Goal: Book appointment/travel/reservation

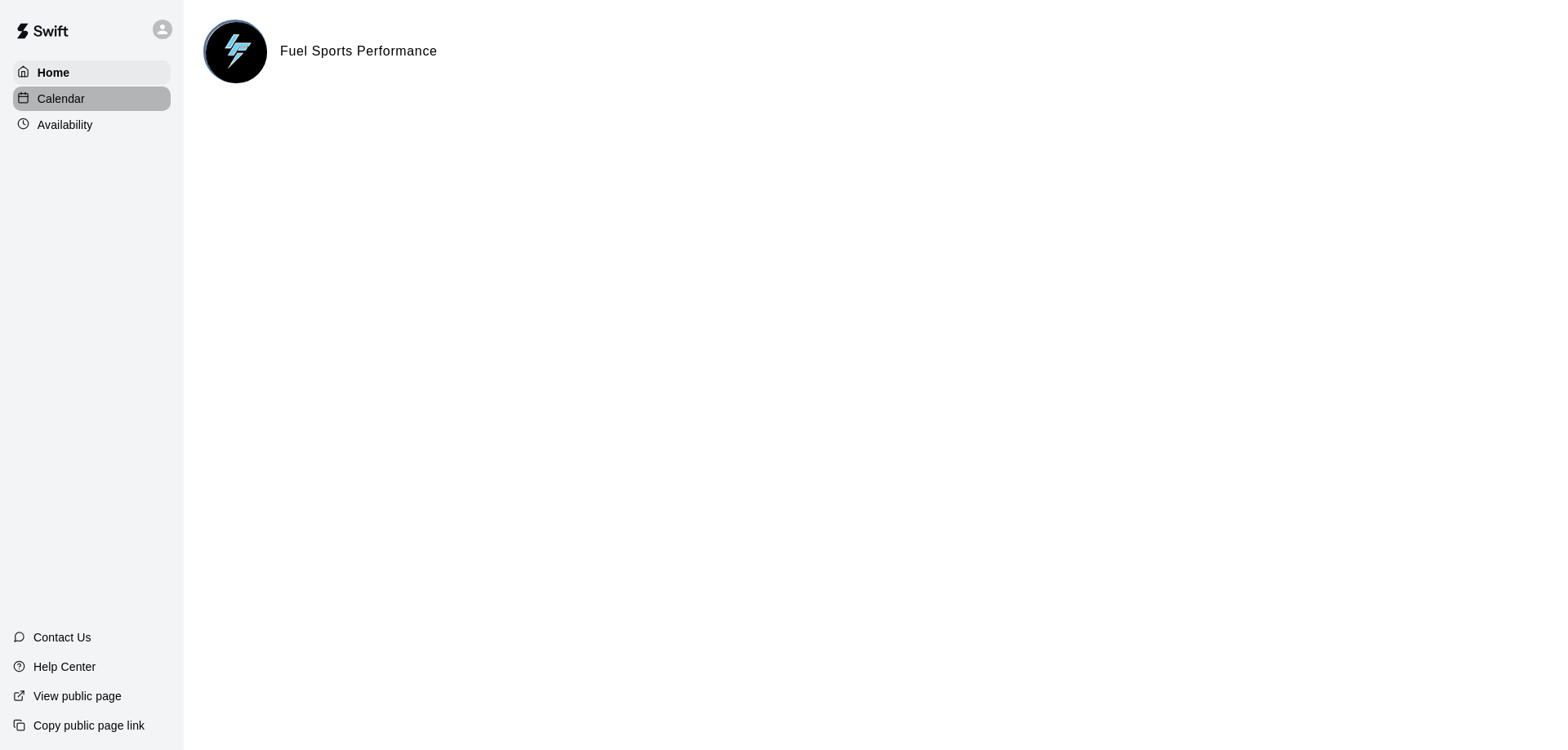
click at [48, 100] on p "Calendar" at bounding box center [61, 99] width 47 height 16
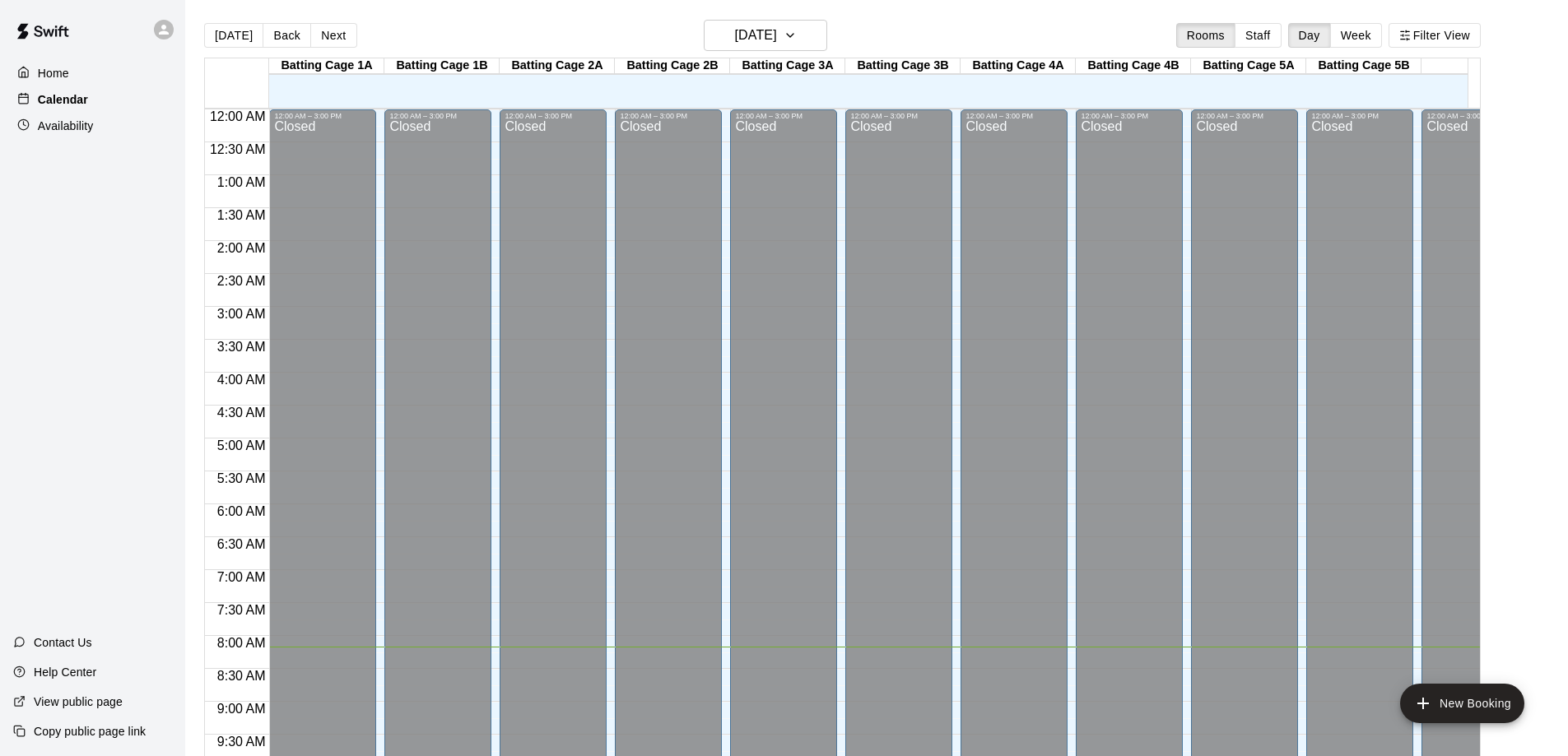
scroll to position [539, 0]
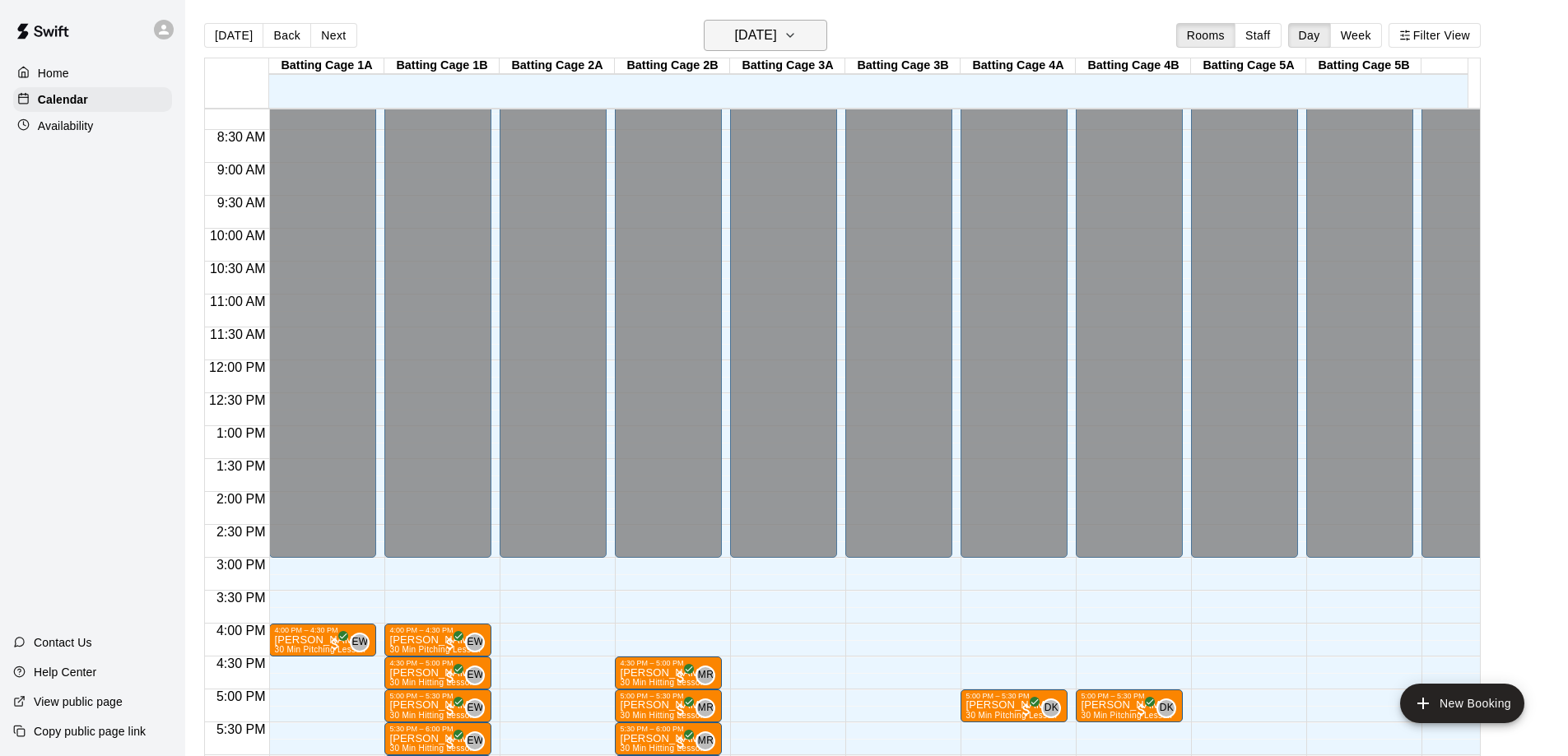
click at [793, 35] on icon "button" at bounding box center [790, 36] width 6 height 4
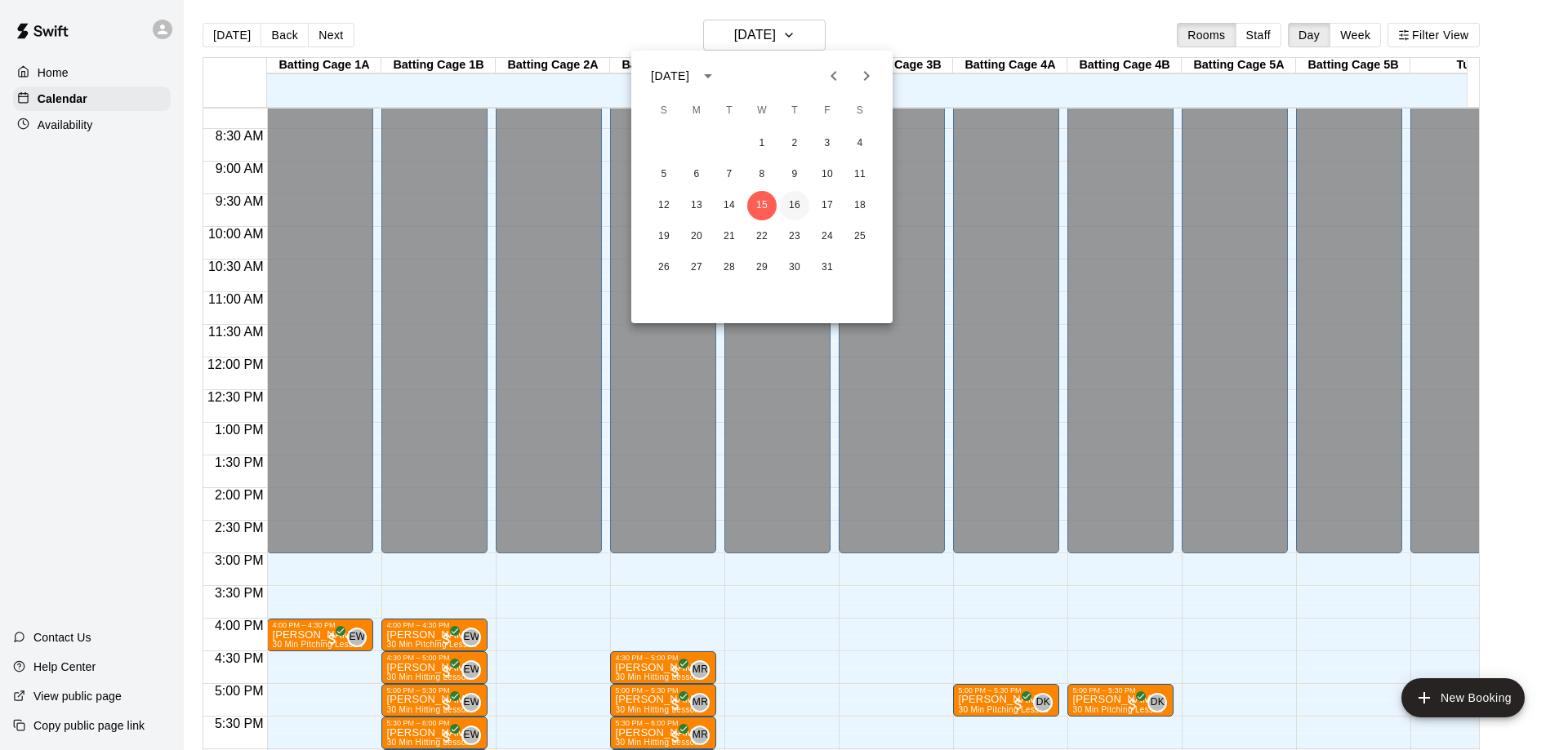
click at [799, 205] on button "16" at bounding box center [794, 205] width 29 height 29
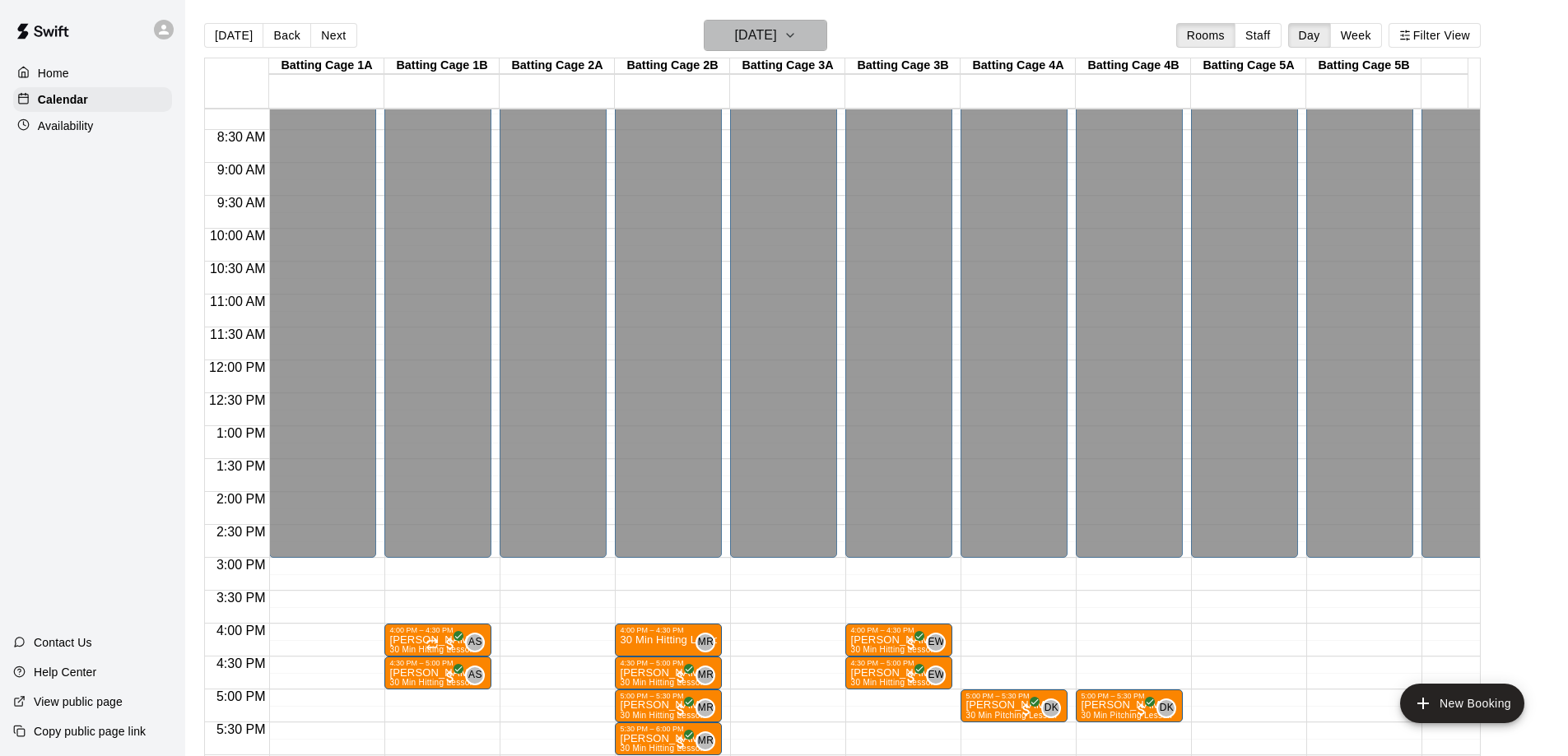
click at [797, 37] on icon "button" at bounding box center [790, 36] width 13 height 20
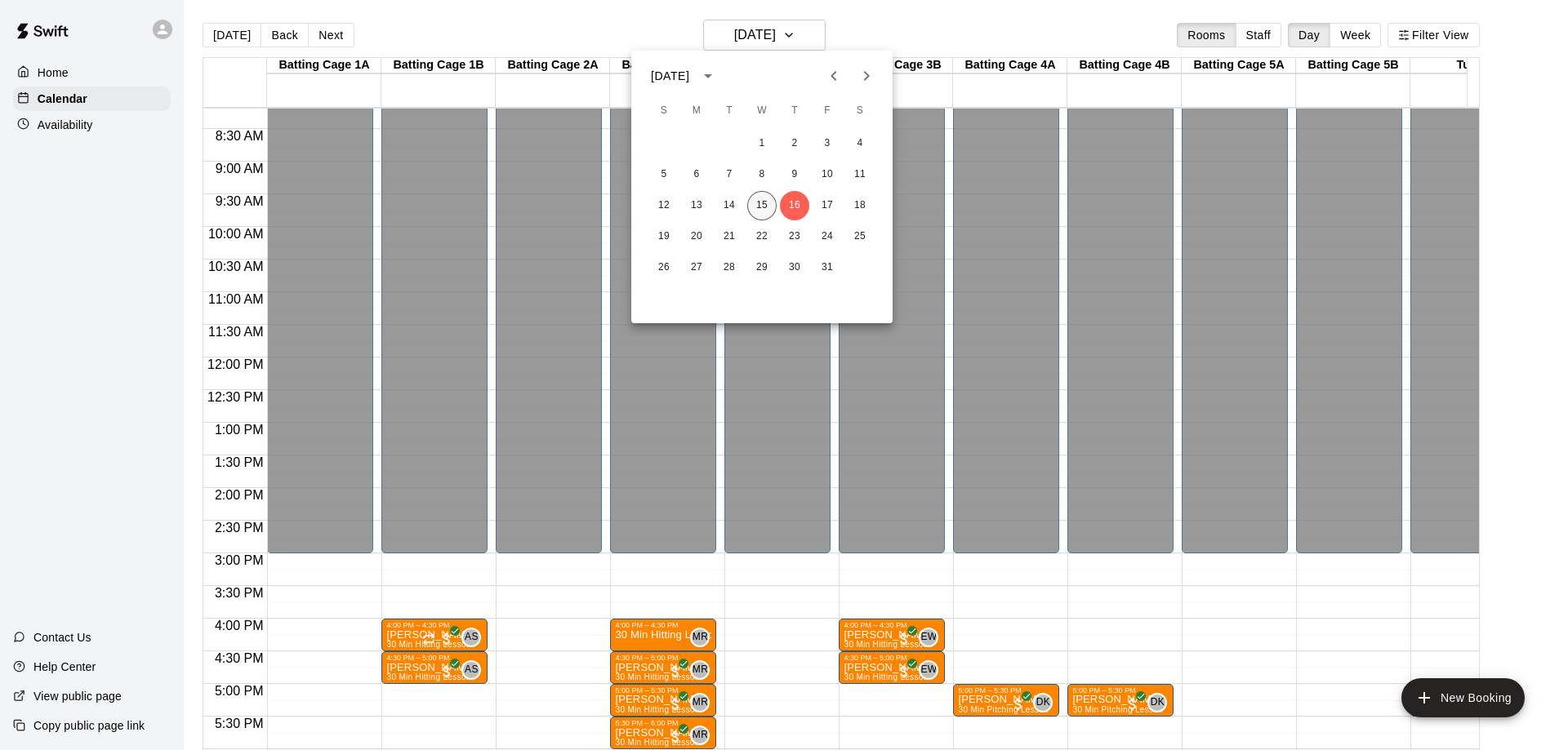
click at [761, 205] on button "15" at bounding box center [761, 205] width 29 height 29
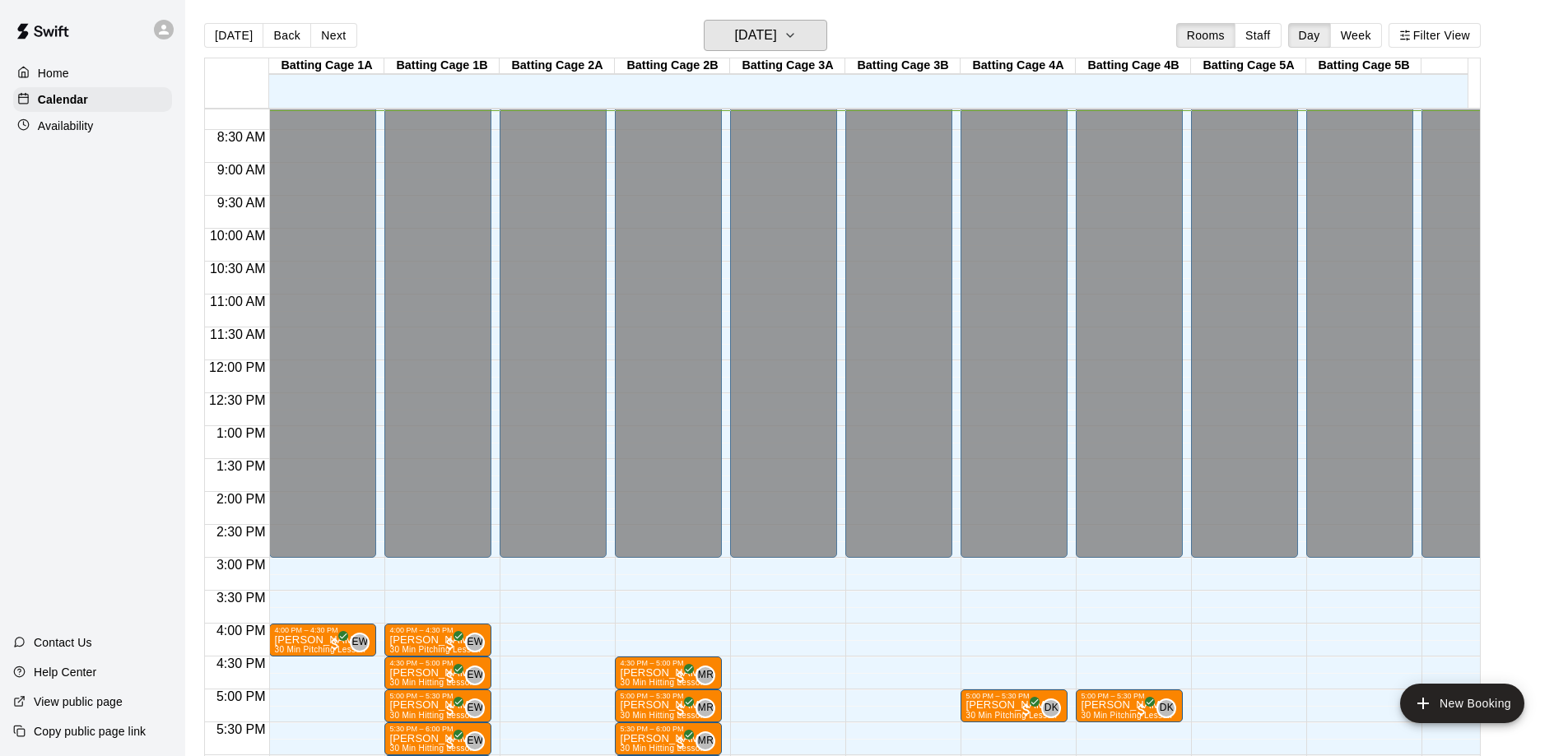
scroll to position [928, 0]
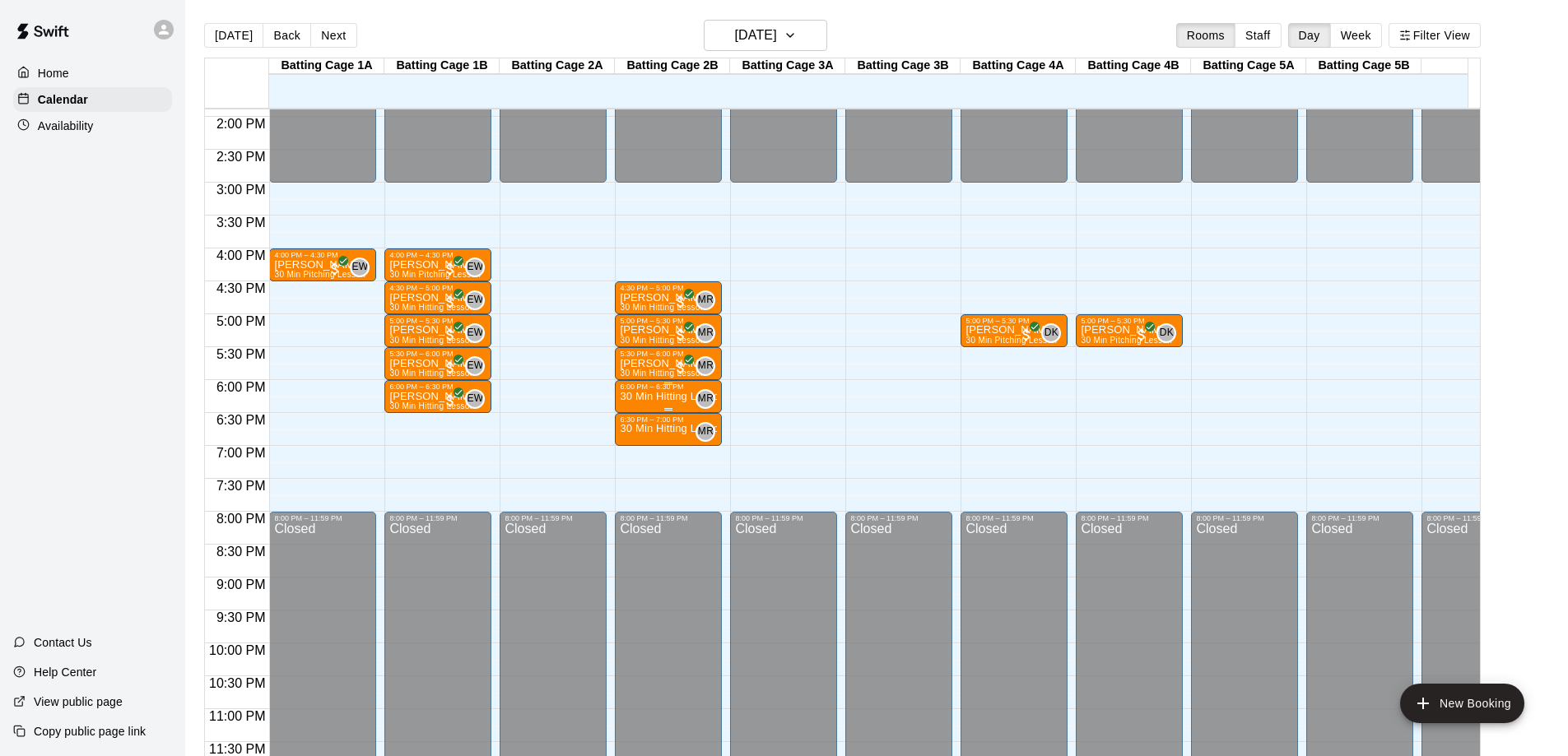
click at [648, 397] on p "30 Min Hitting Lesson" at bounding box center [668, 397] width 97 height 0
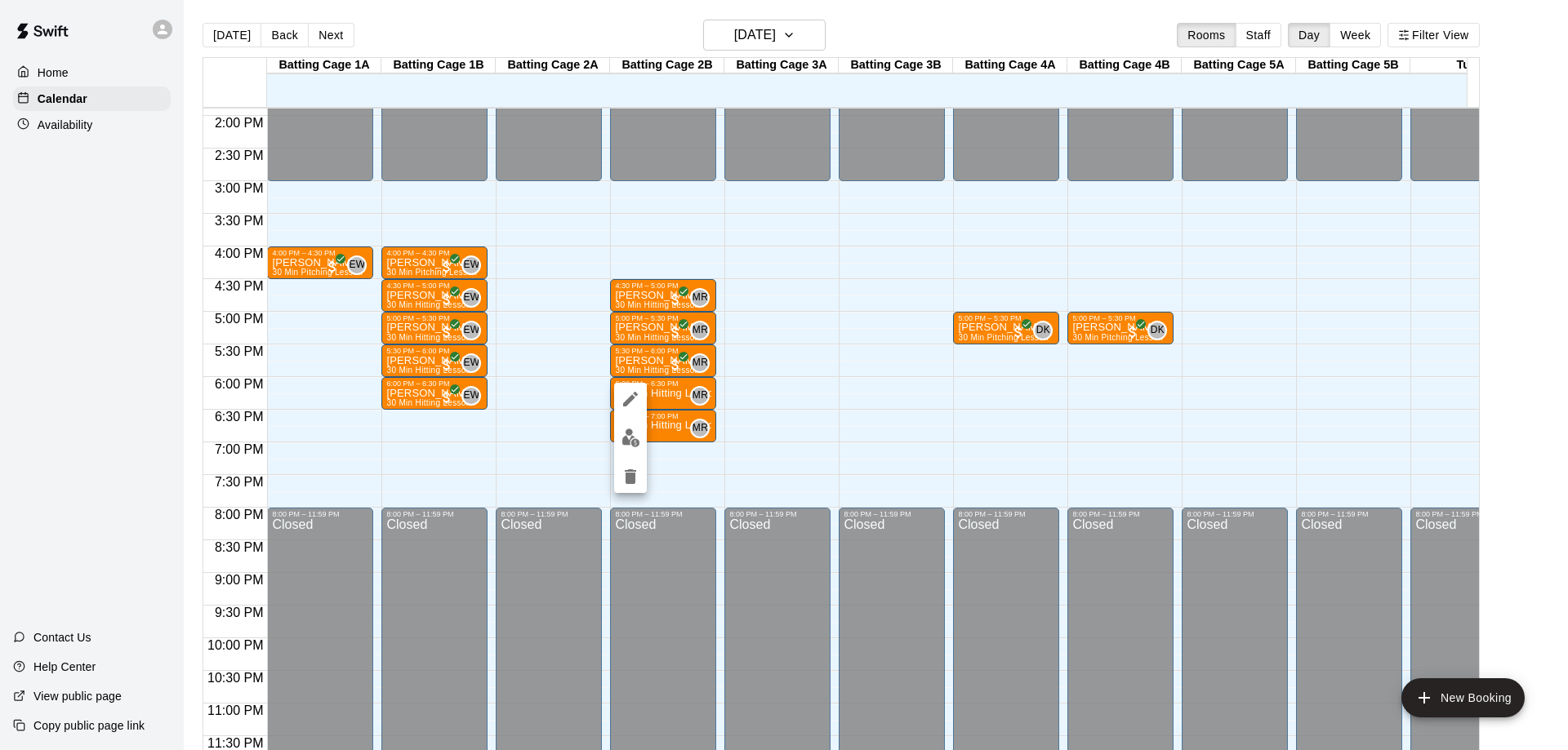
click at [802, 387] on div at bounding box center [784, 375] width 1568 height 750
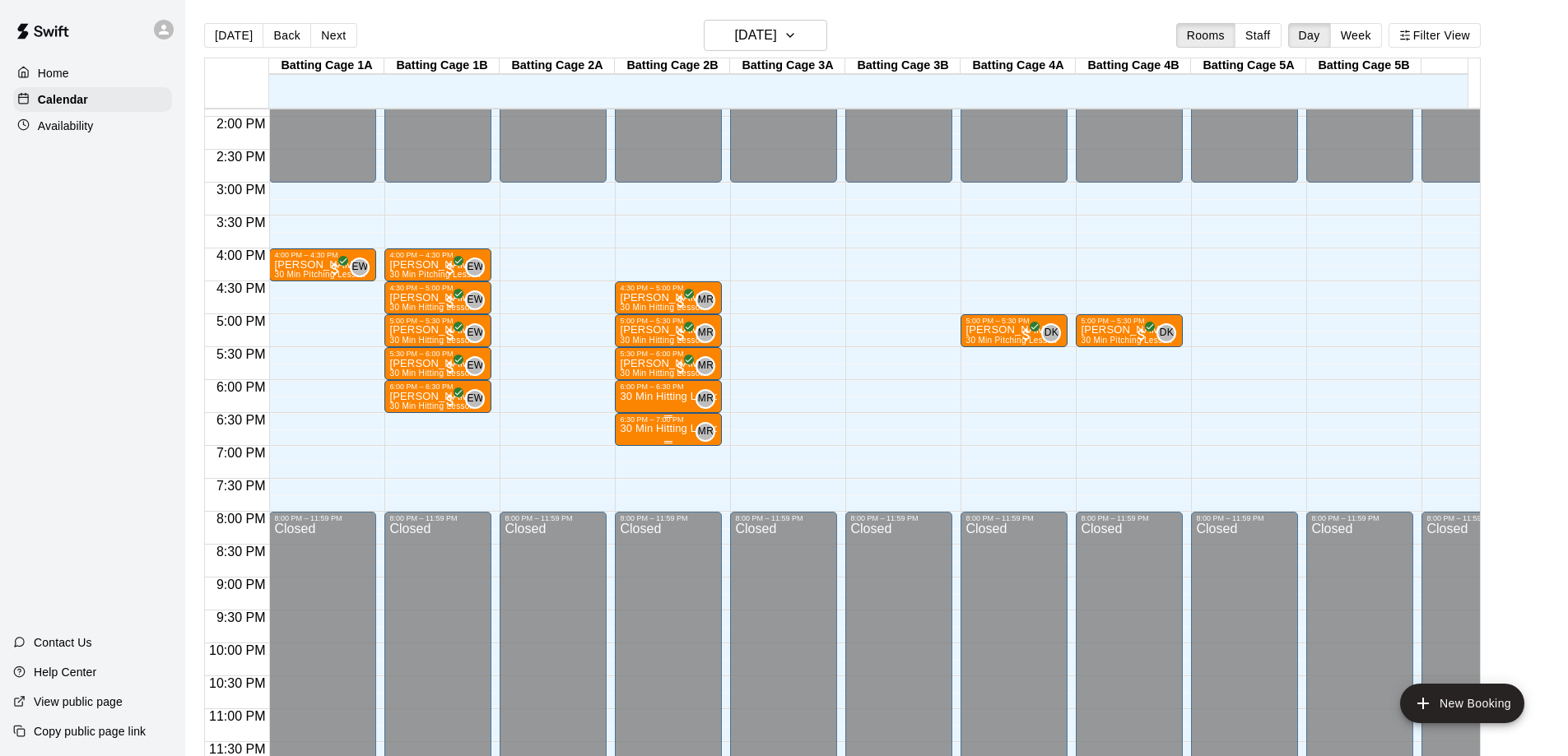
click at [648, 429] on p "30 Min Hitting Lesson" at bounding box center [668, 429] width 97 height 0
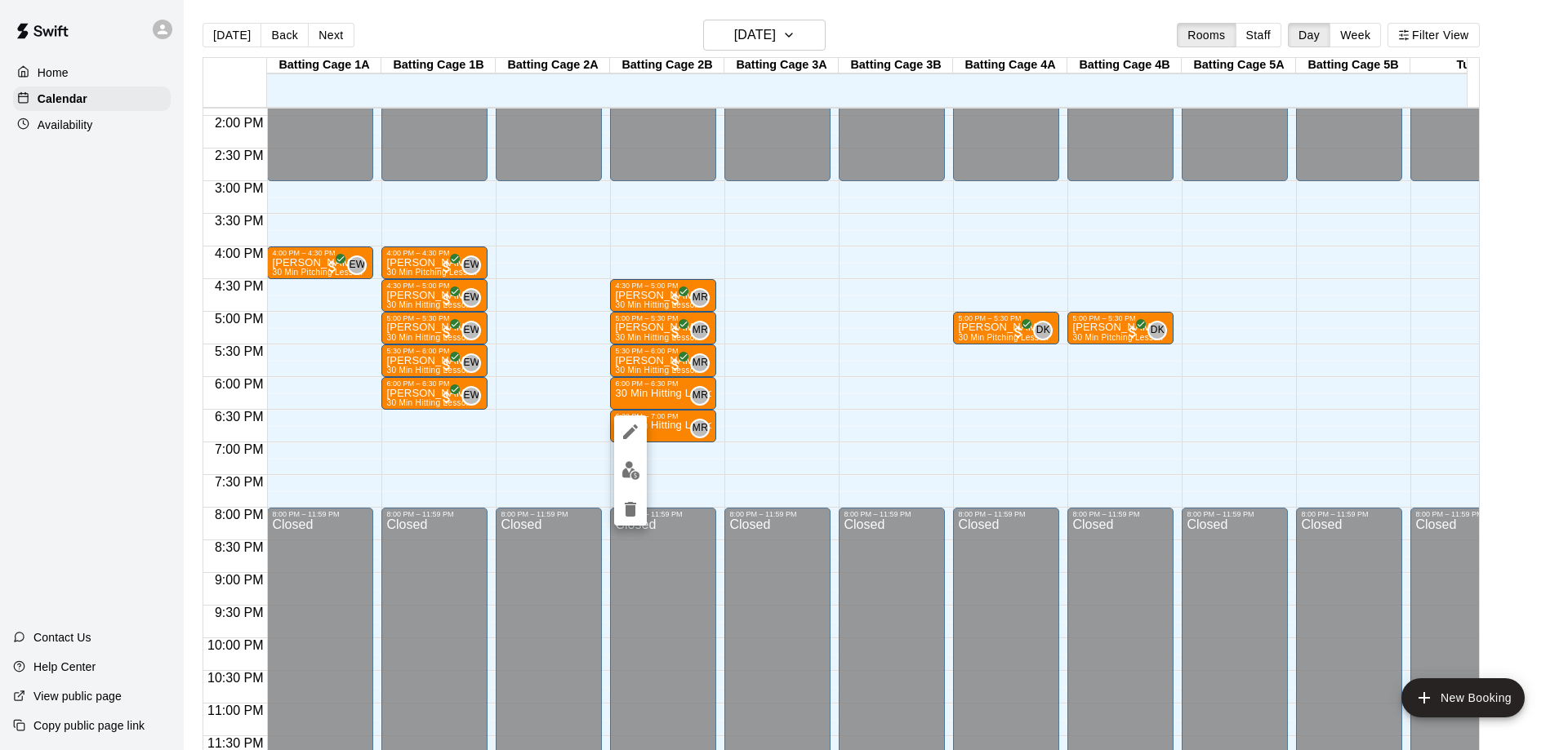
click at [824, 36] on div at bounding box center [784, 375] width 1568 height 750
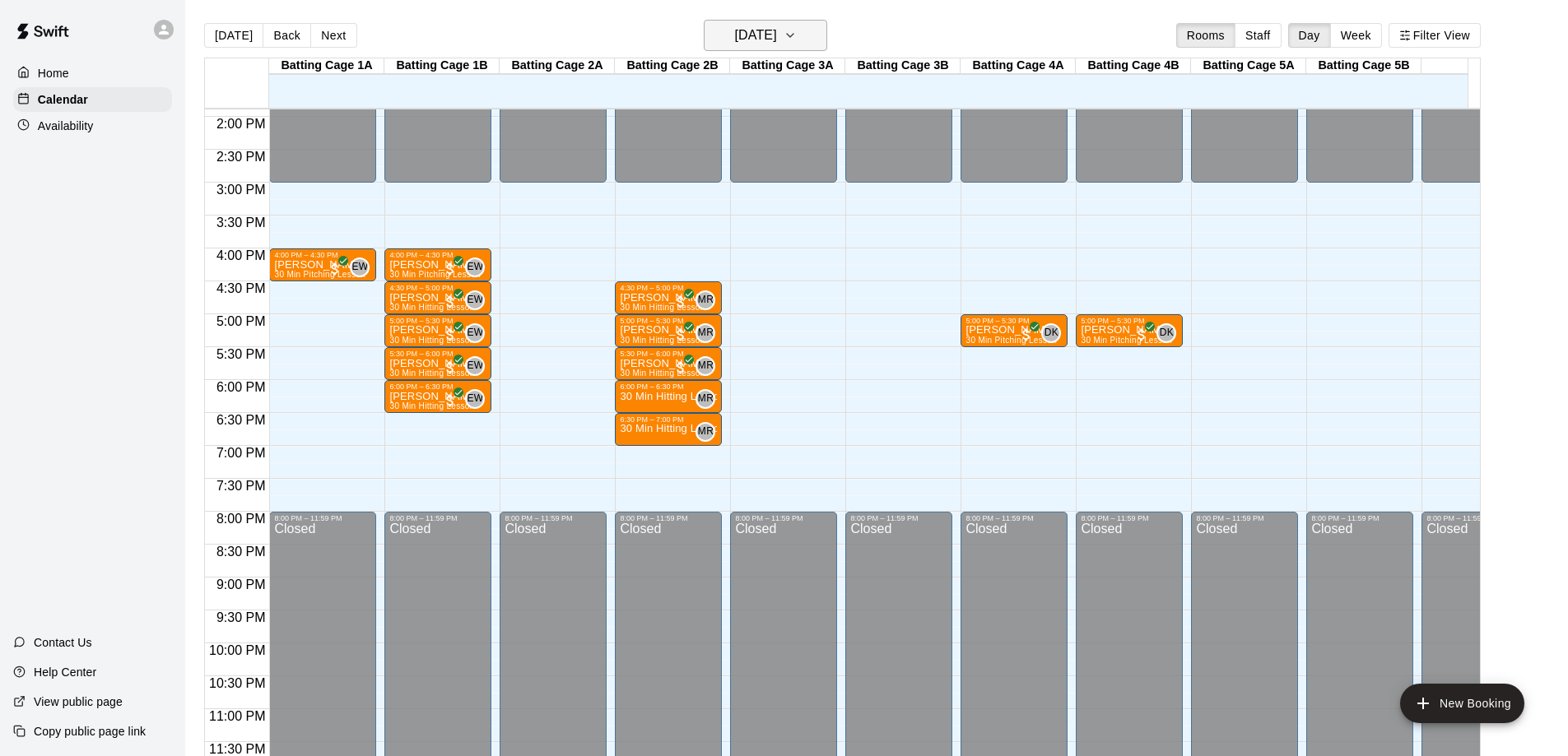
click at [797, 37] on icon "button" at bounding box center [790, 36] width 13 height 20
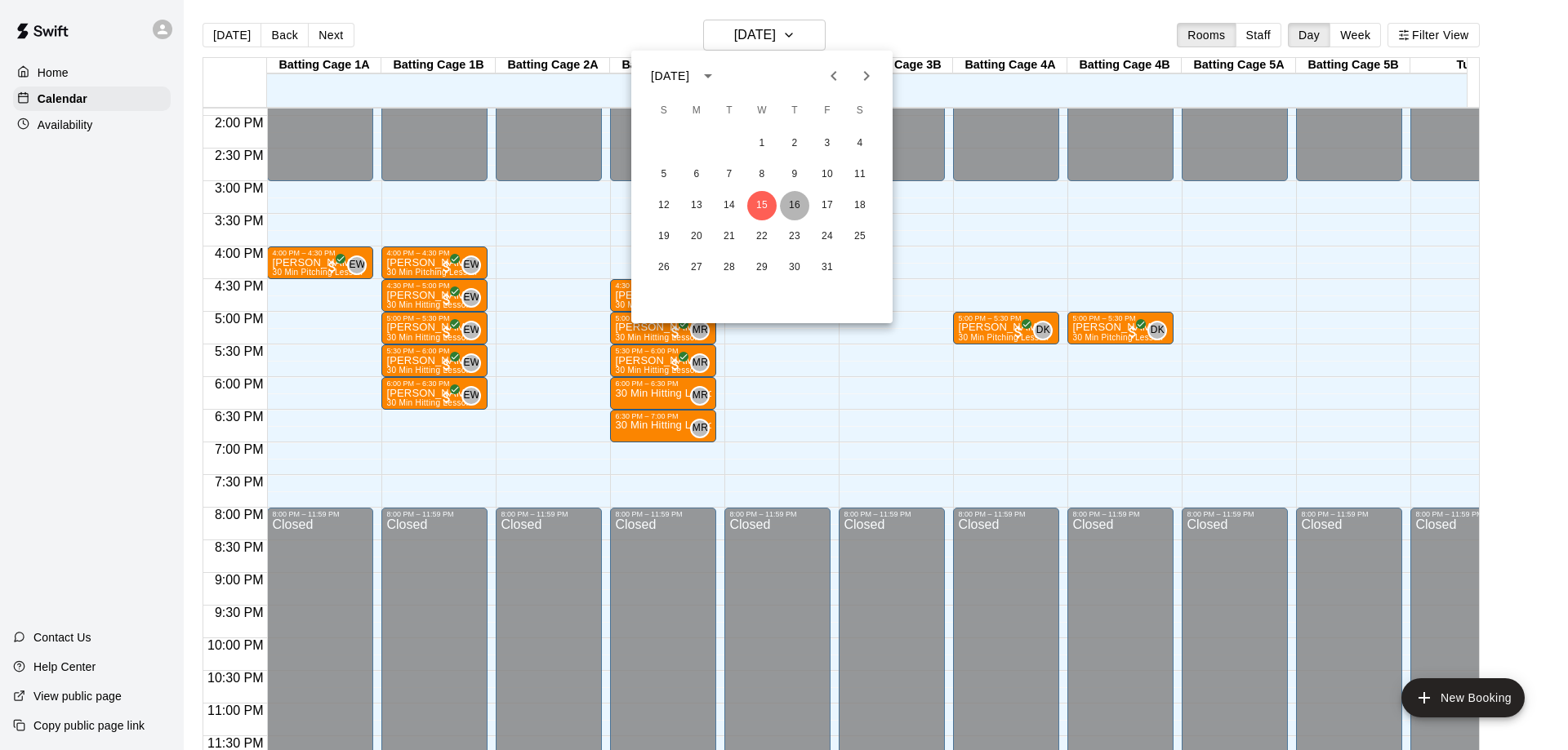
click at [792, 203] on button "16" at bounding box center [794, 205] width 29 height 29
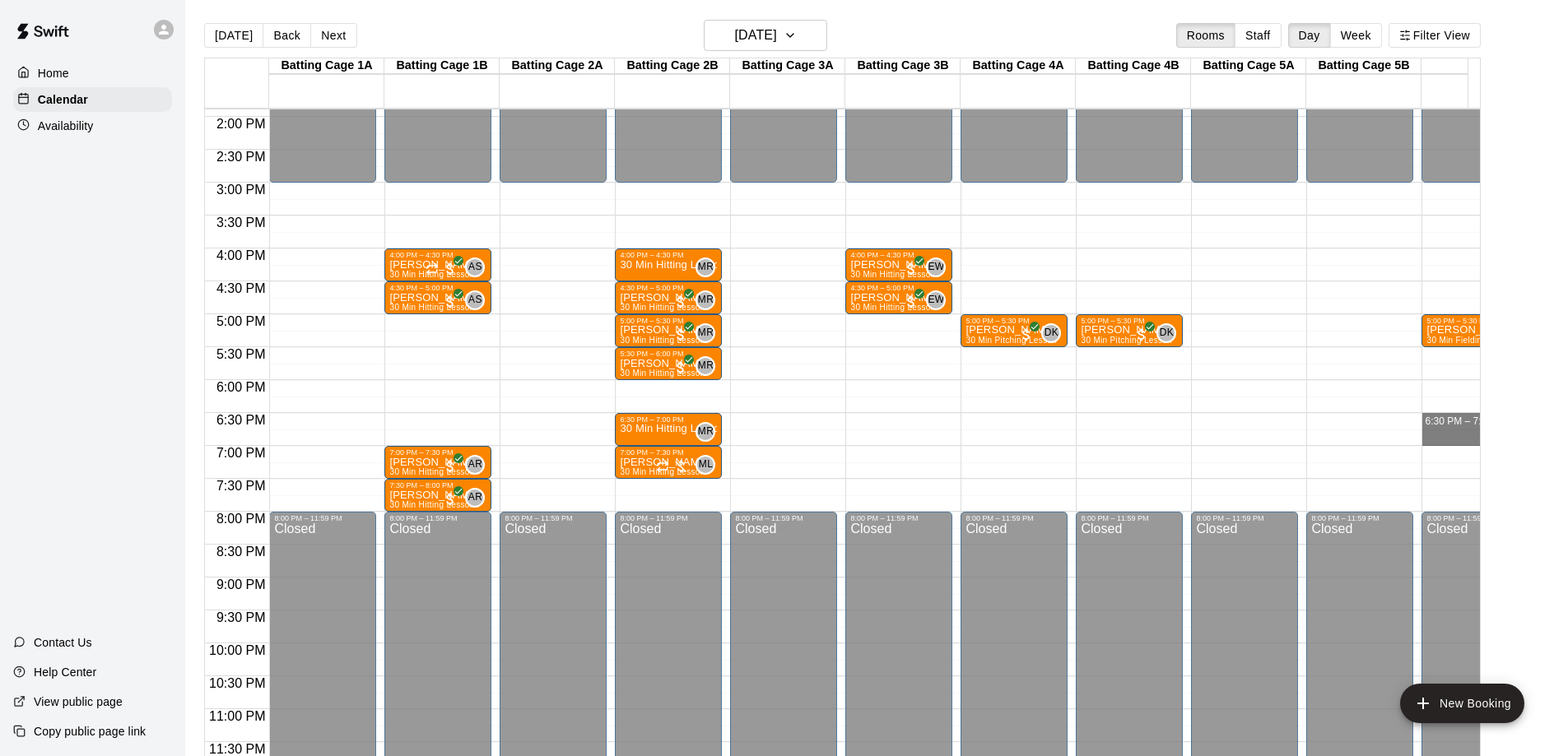
drag, startPoint x: 1450, startPoint y: 410, endPoint x: 1341, endPoint y: 422, distance: 109.7
click at [1341, 422] on div "12:00 AM 12:30 AM 1:00 AM 1:30 AM 2:00 AM 2:30 AM 3:00 AM 3:30 AM 4:00 AM 4:30 …" at bounding box center [843, 442] width 1275 height 667
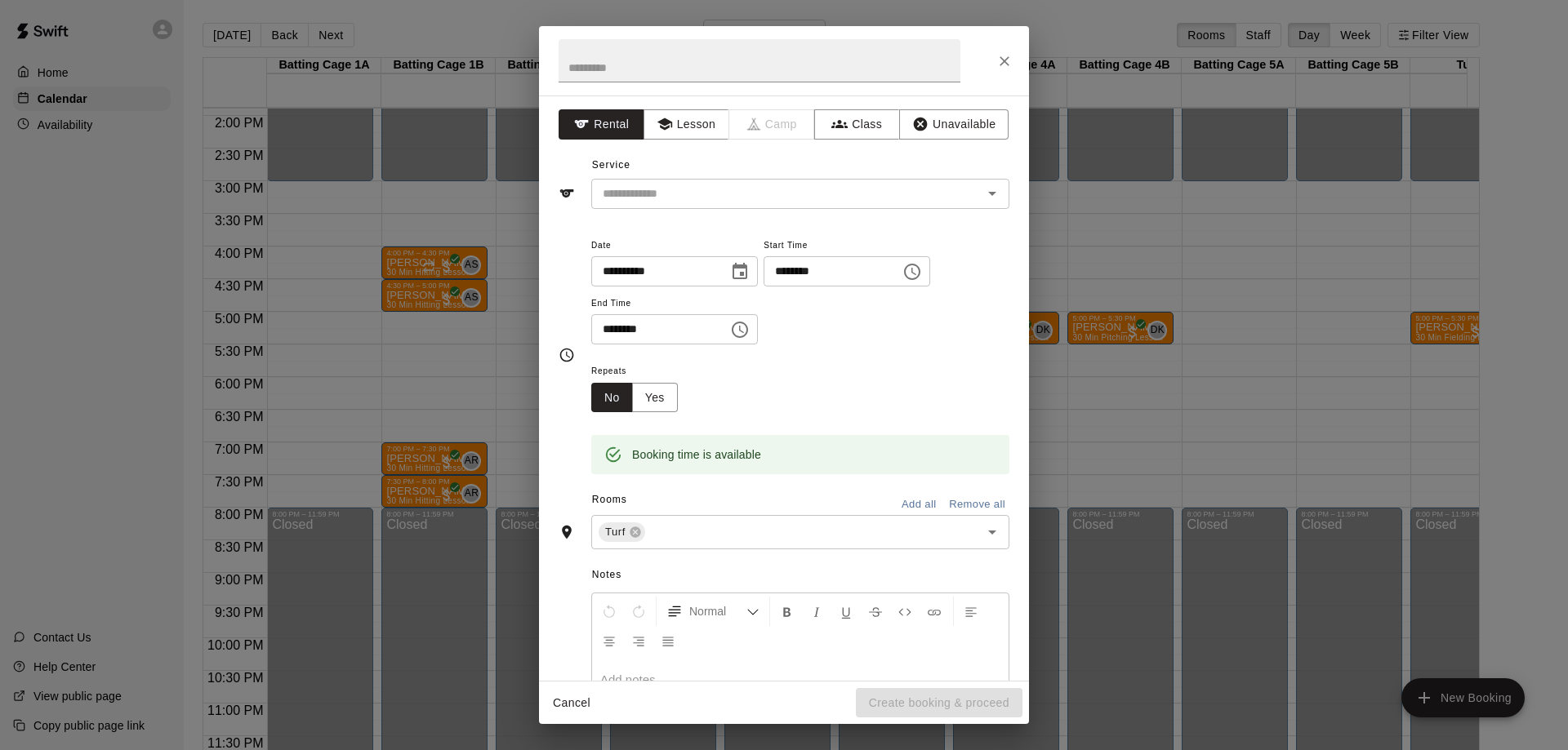
click at [1523, 165] on div "**********" at bounding box center [784, 375] width 1568 height 750
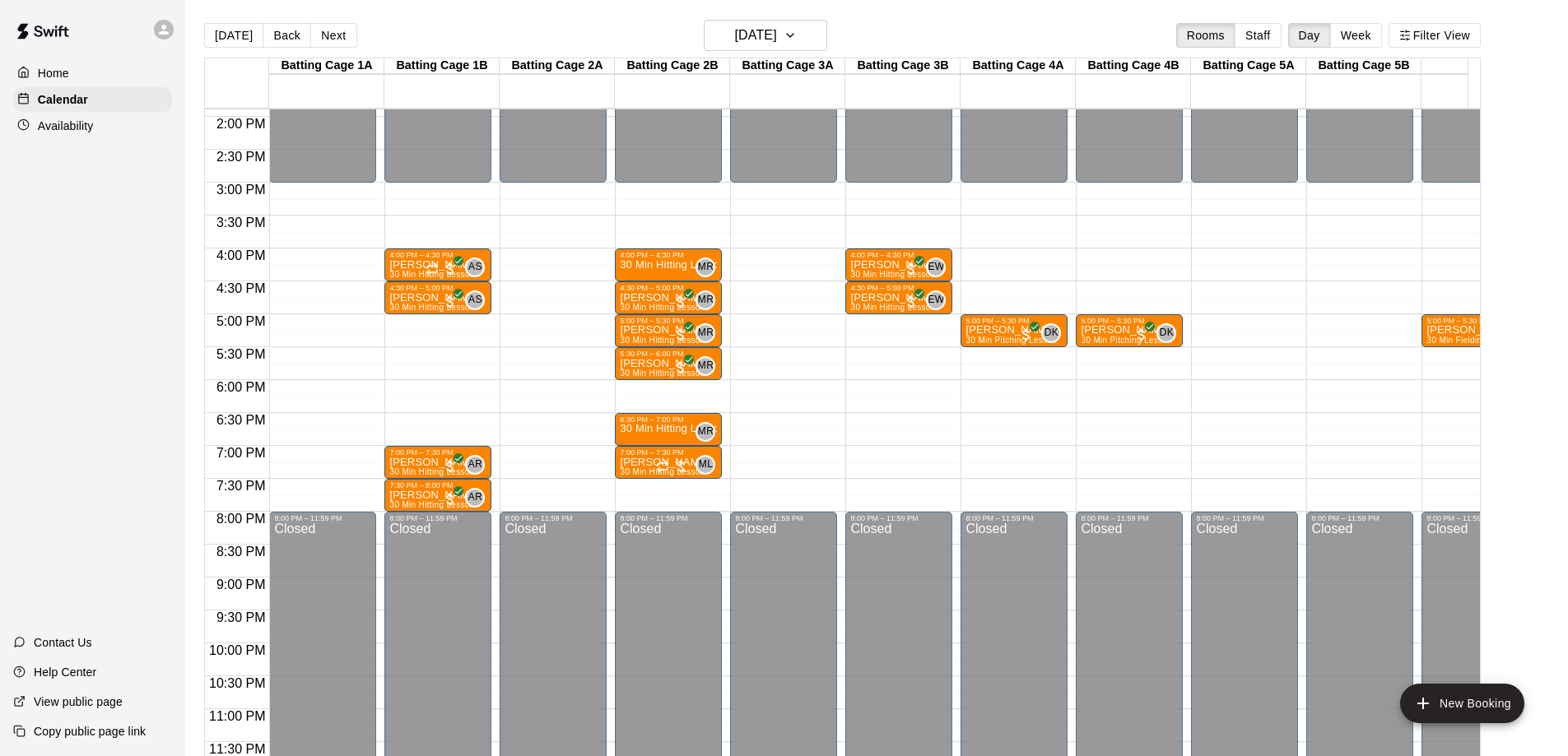
click at [1451, 60] on div "Turf" at bounding box center [1479, 66] width 116 height 16
click at [1449, 62] on div "Turf" at bounding box center [1479, 66] width 116 height 16
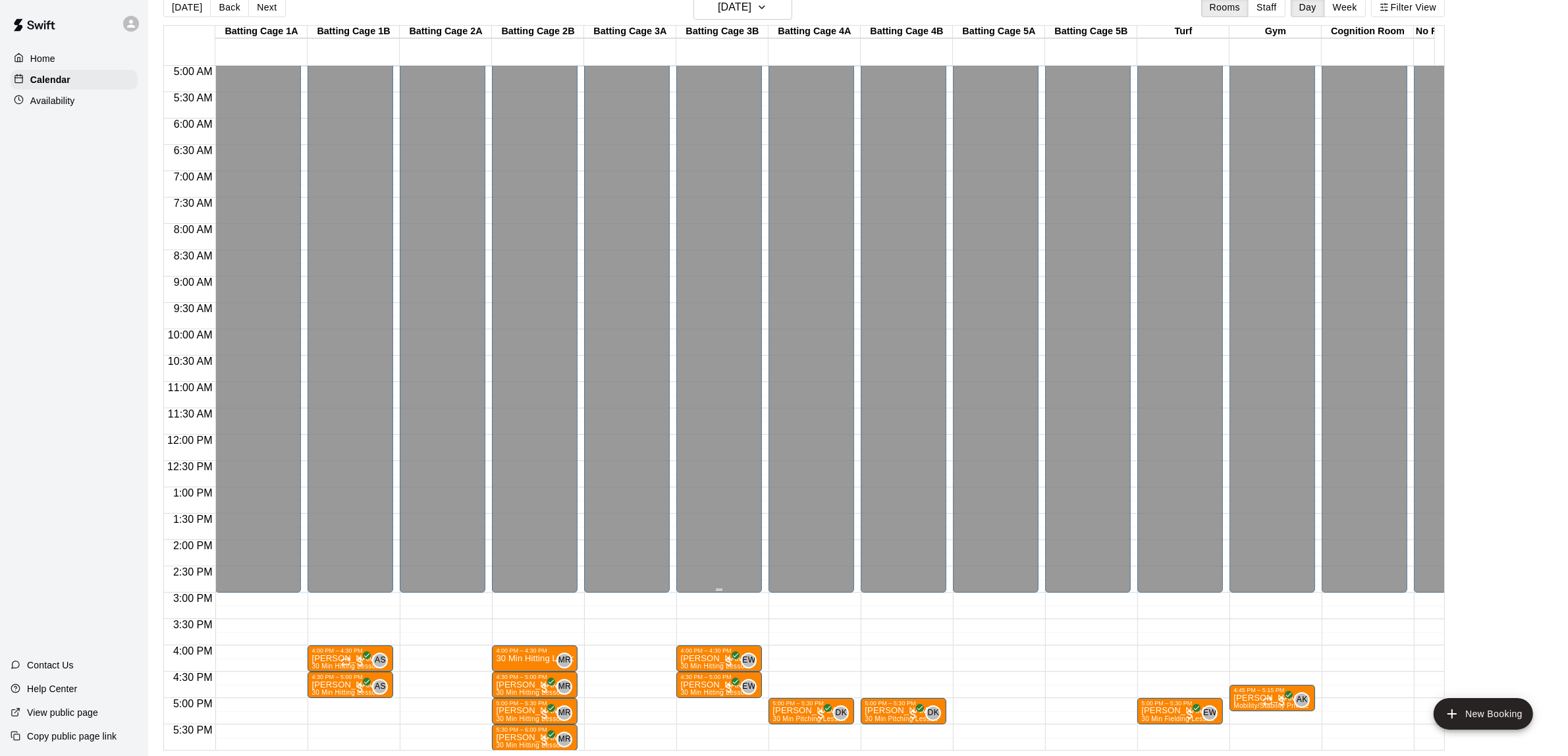
scroll to position [593, 0]
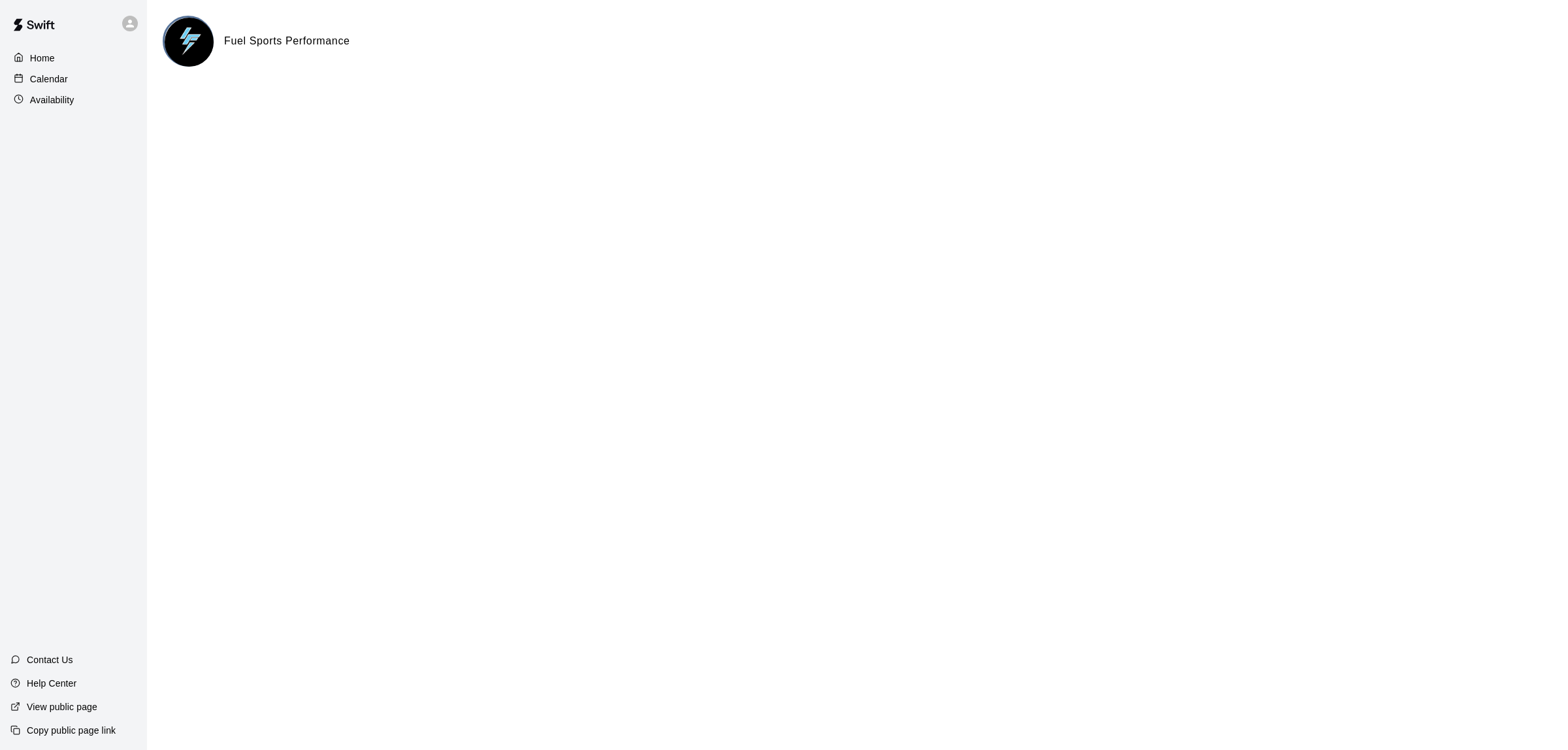
click at [47, 81] on p "Calendar" at bounding box center [49, 79] width 38 height 13
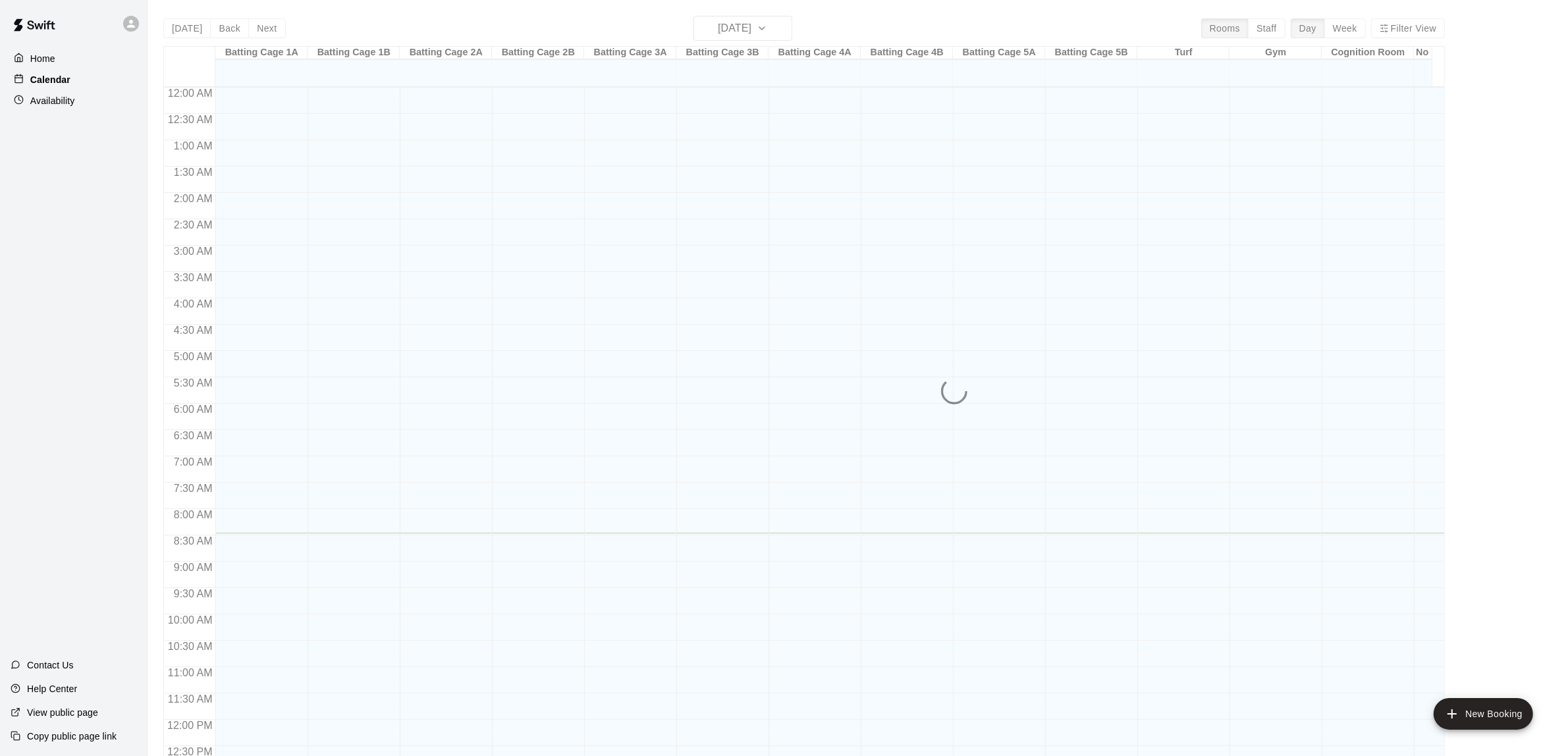
scroll to position [446, 0]
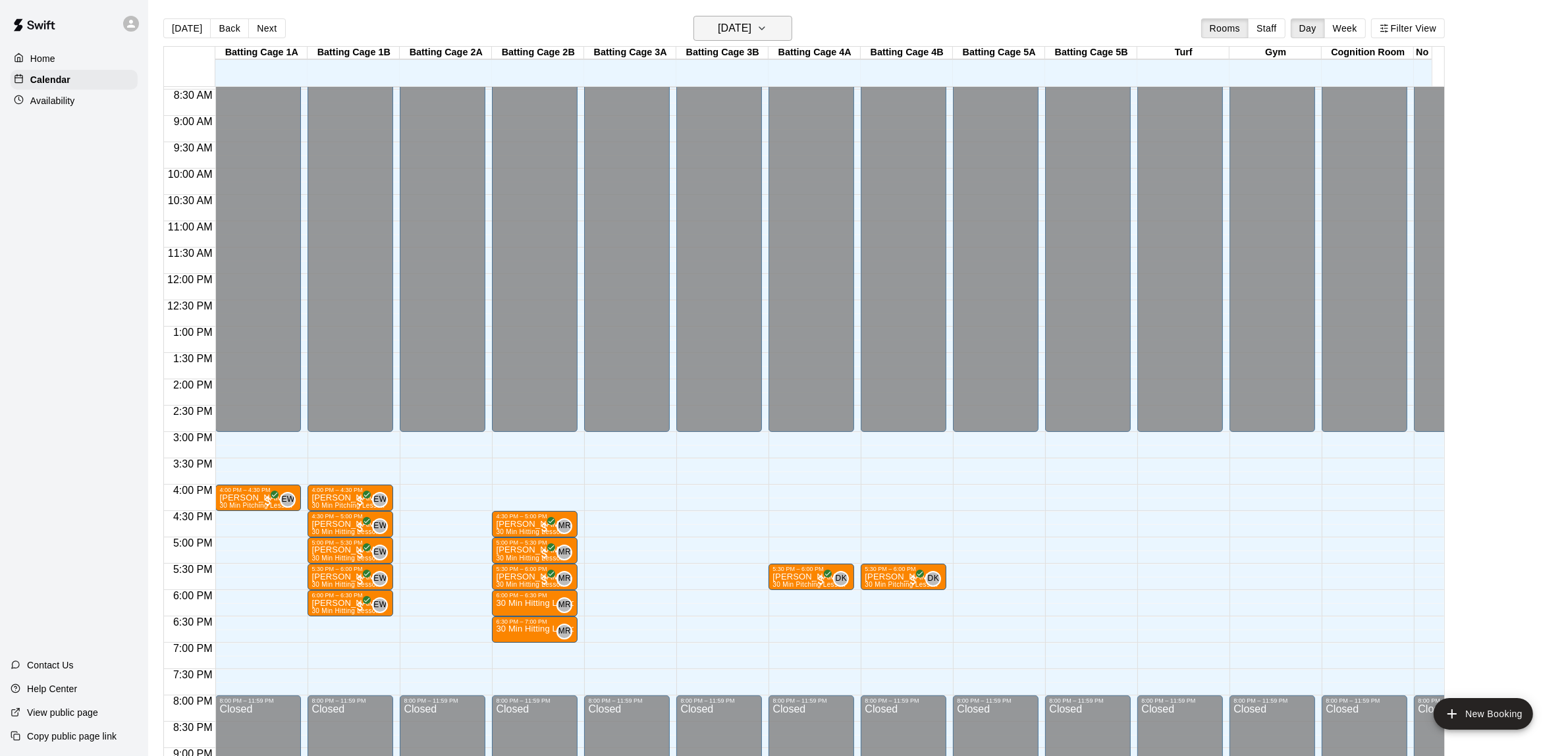
click at [767, 29] on icon "button" at bounding box center [762, 29] width 10 height 16
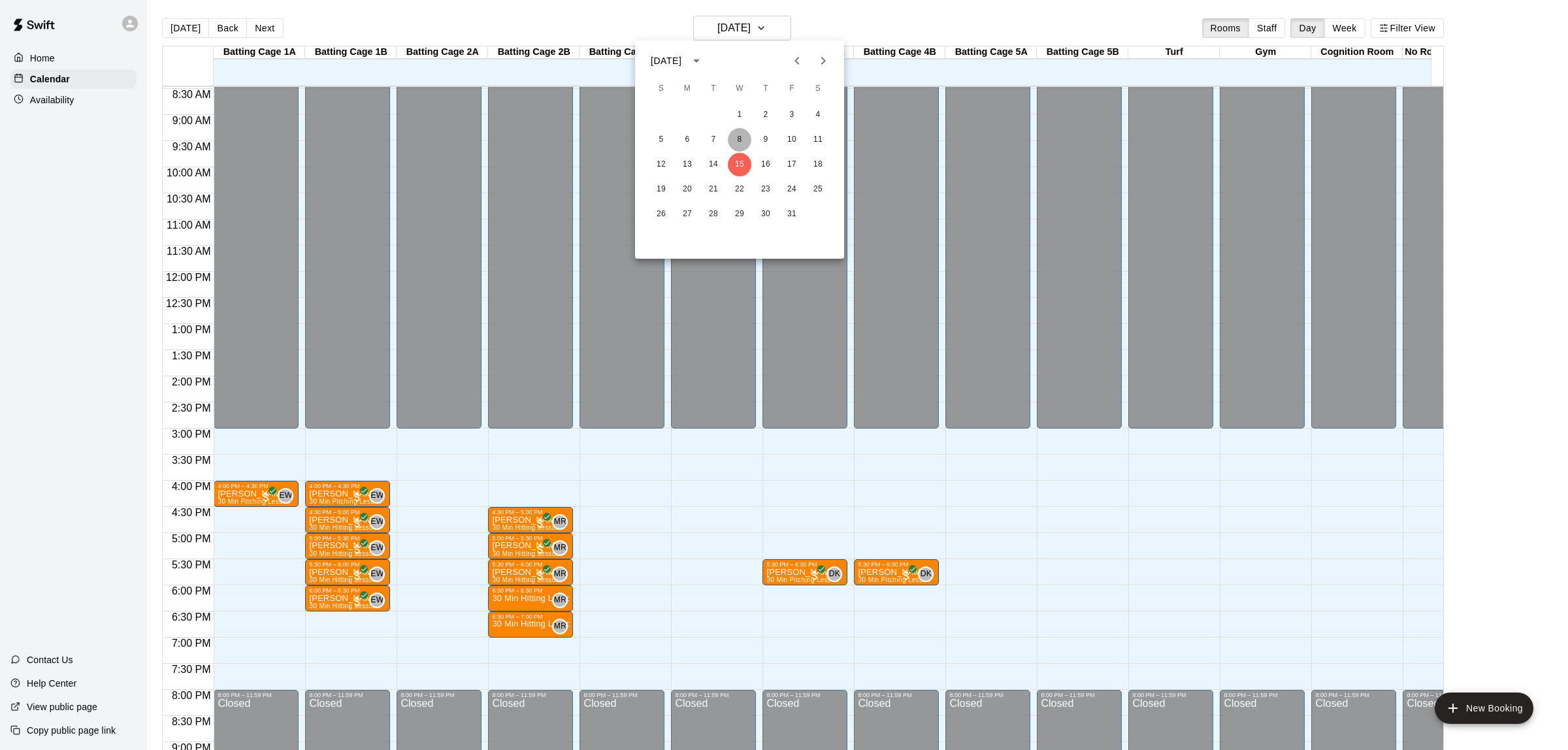
click at [736, 137] on button "8" at bounding box center [739, 140] width 23 height 23
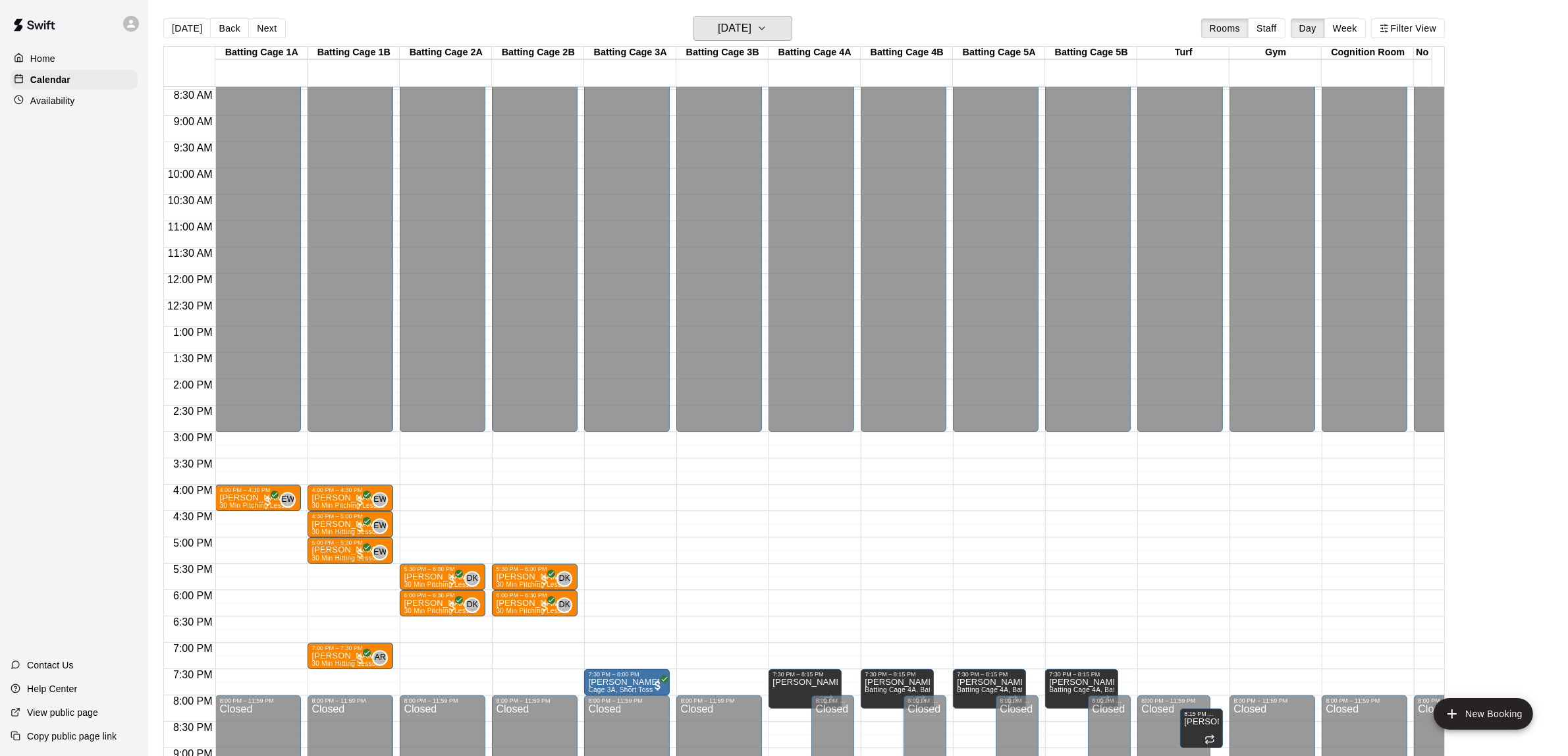
scroll to position [593, 0]
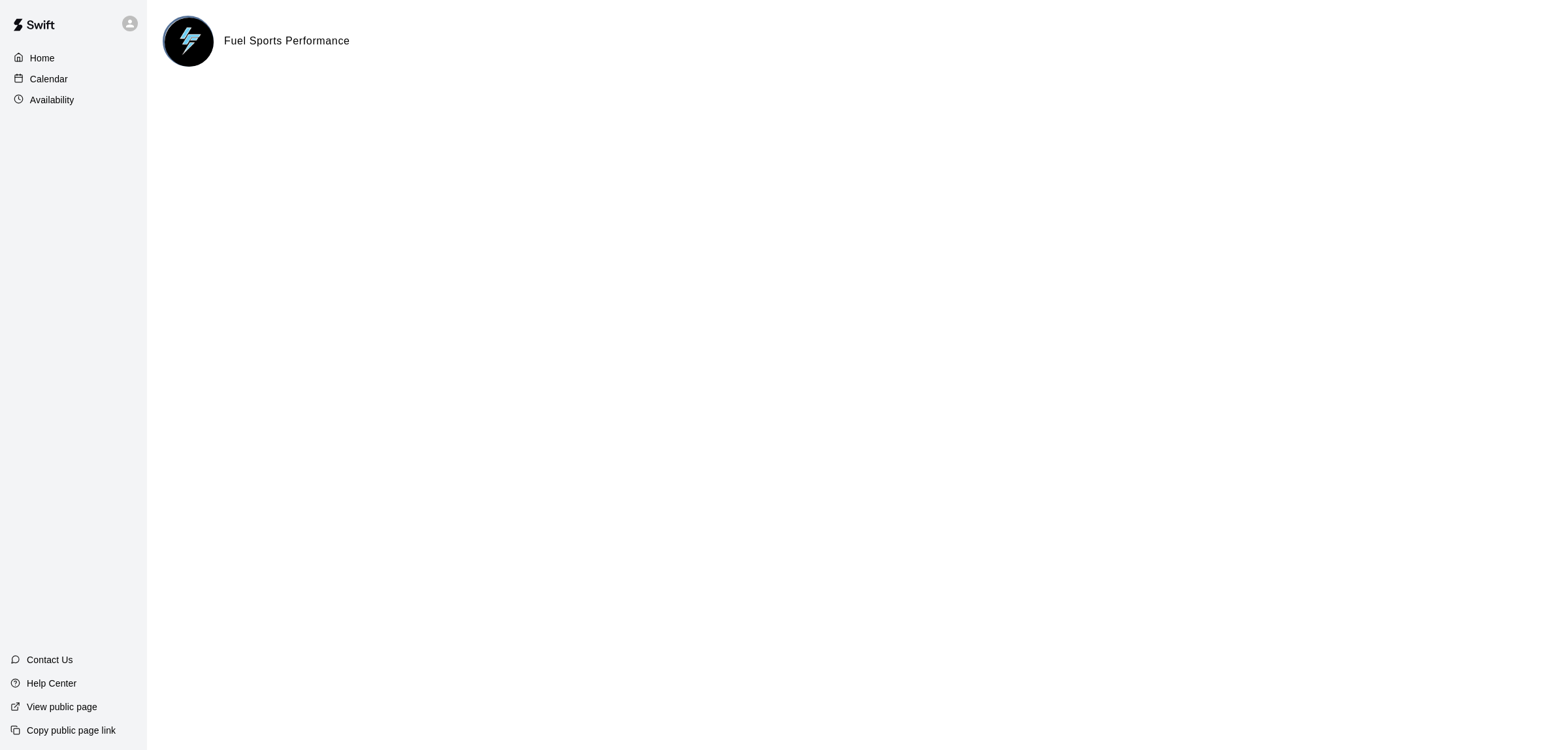
click at [54, 80] on p "Calendar" at bounding box center [49, 79] width 38 height 13
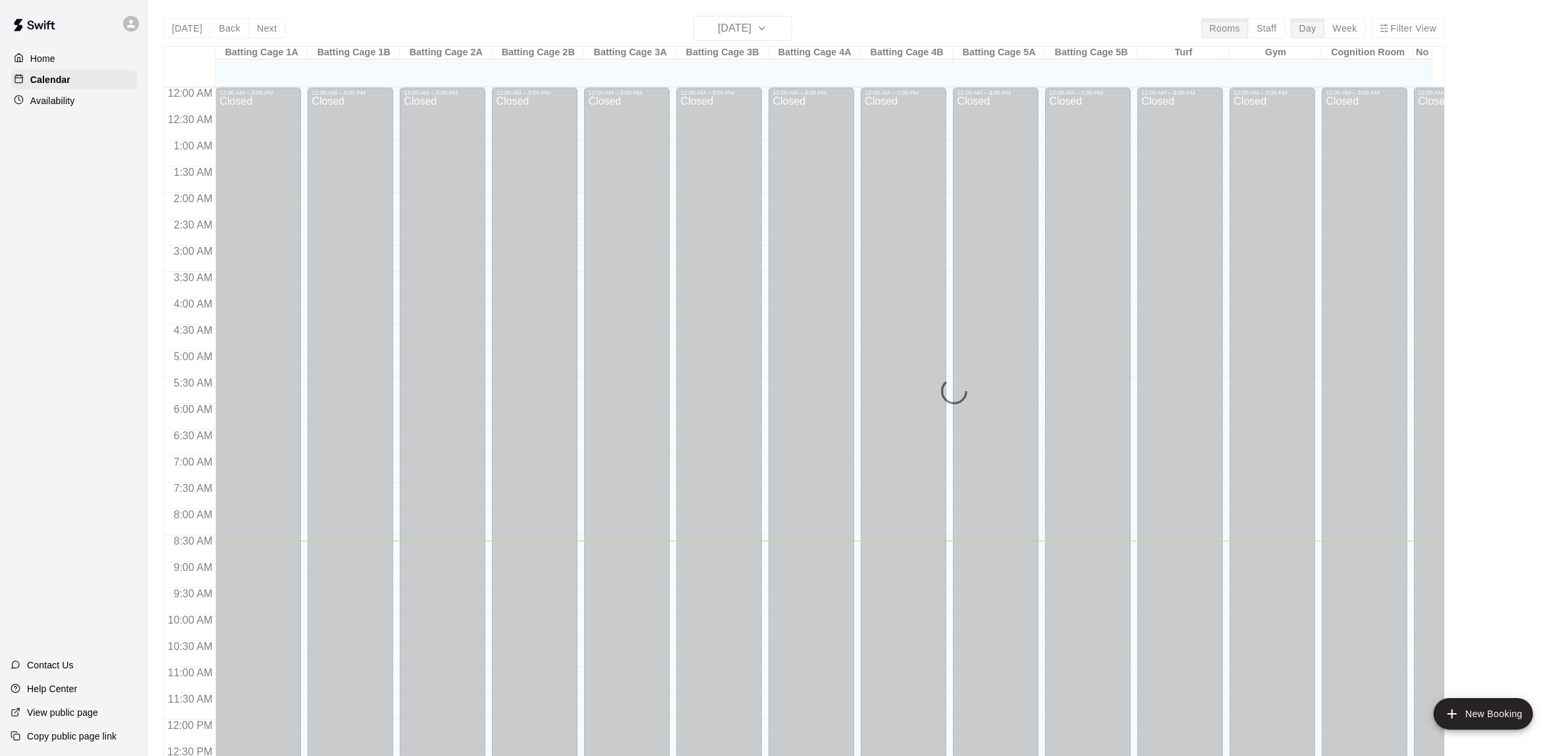
scroll to position [453, 0]
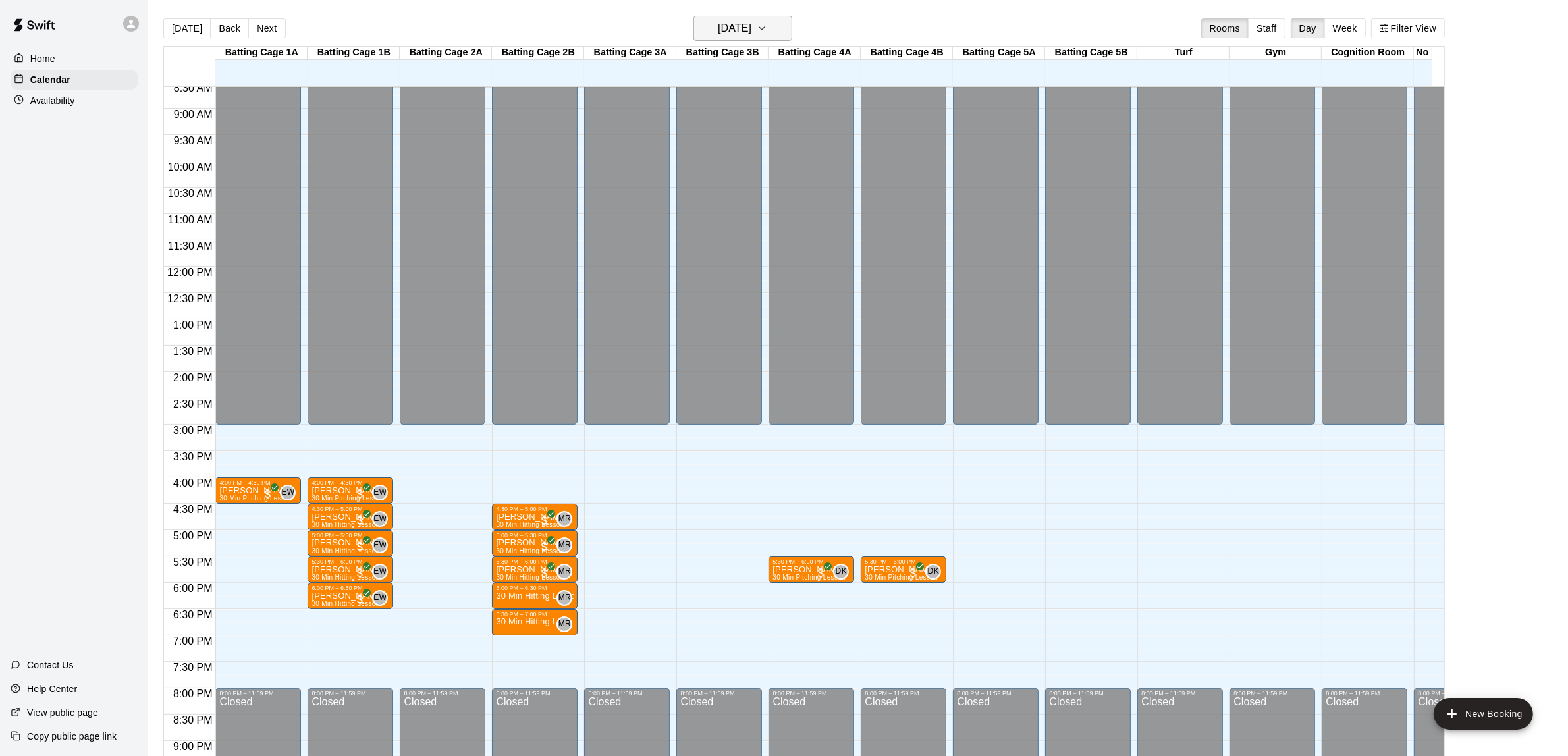
click at [764, 27] on icon "button" at bounding box center [761, 29] width 5 height 3
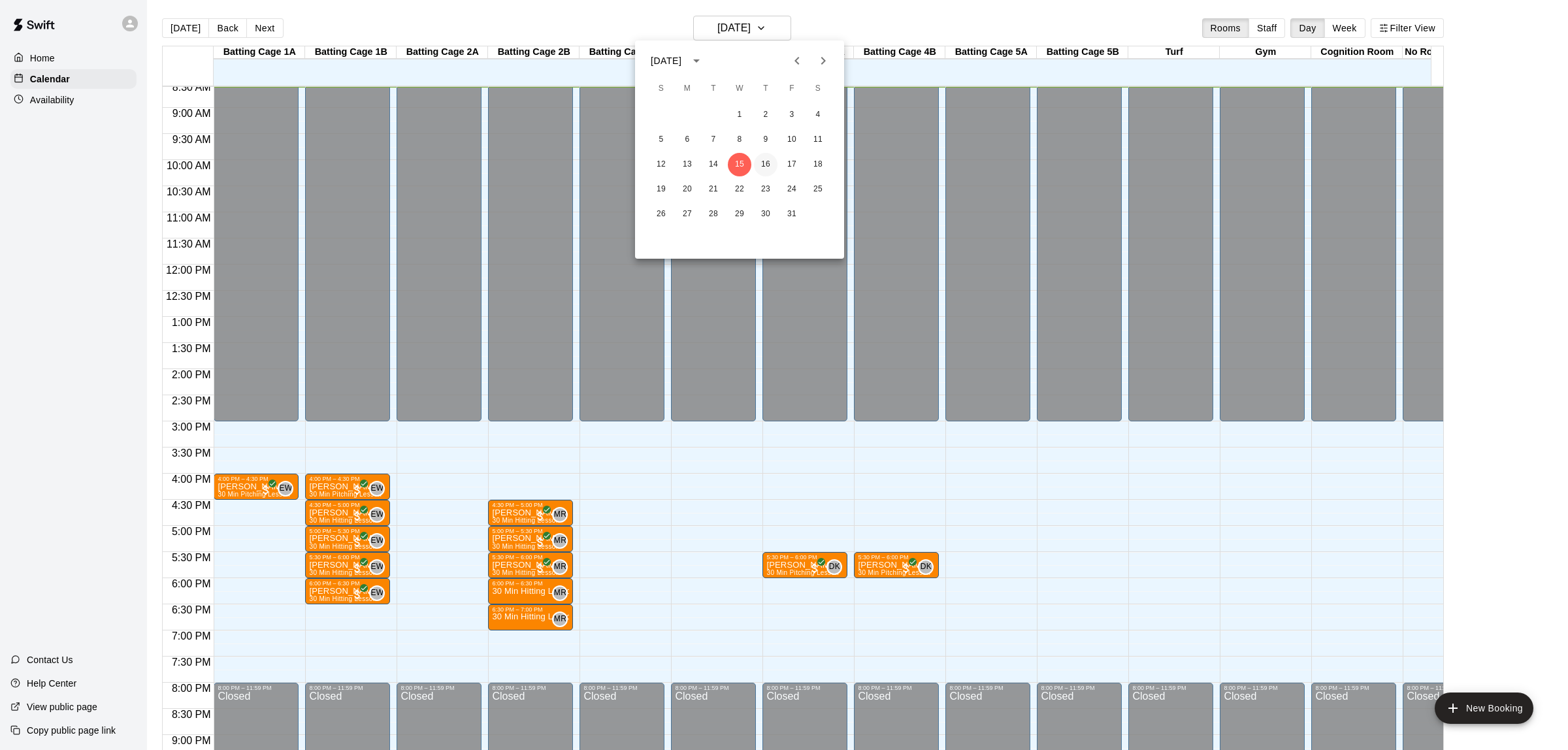
click at [763, 161] on button "16" at bounding box center [765, 164] width 23 height 23
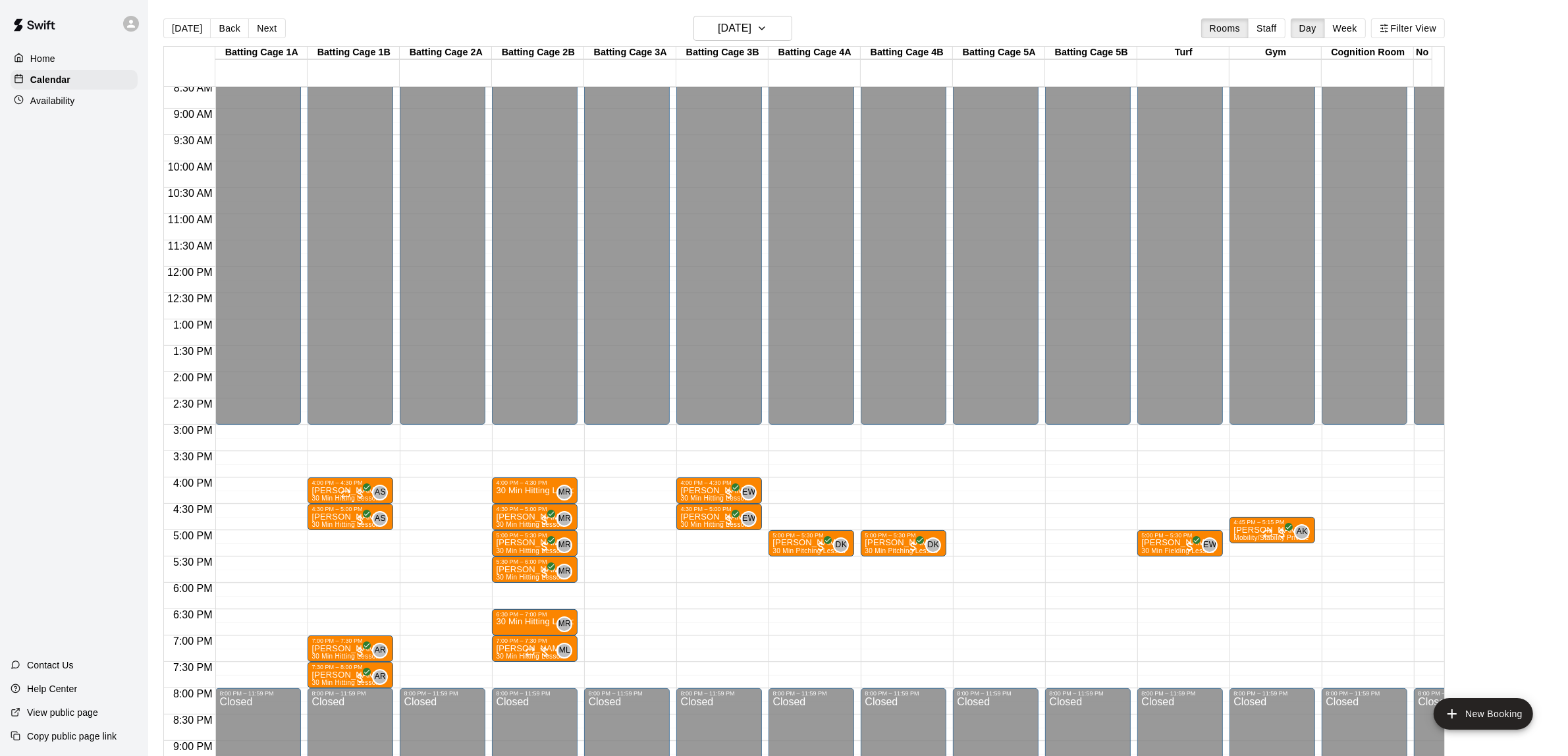
click at [528, 593] on div "12:00 AM – 3:00 PM Closed 4:00 PM – 4:30 PM 30 Min Hitting Lesson MR 0 4:30 PM …" at bounding box center [535, 267] width 86 height 1264
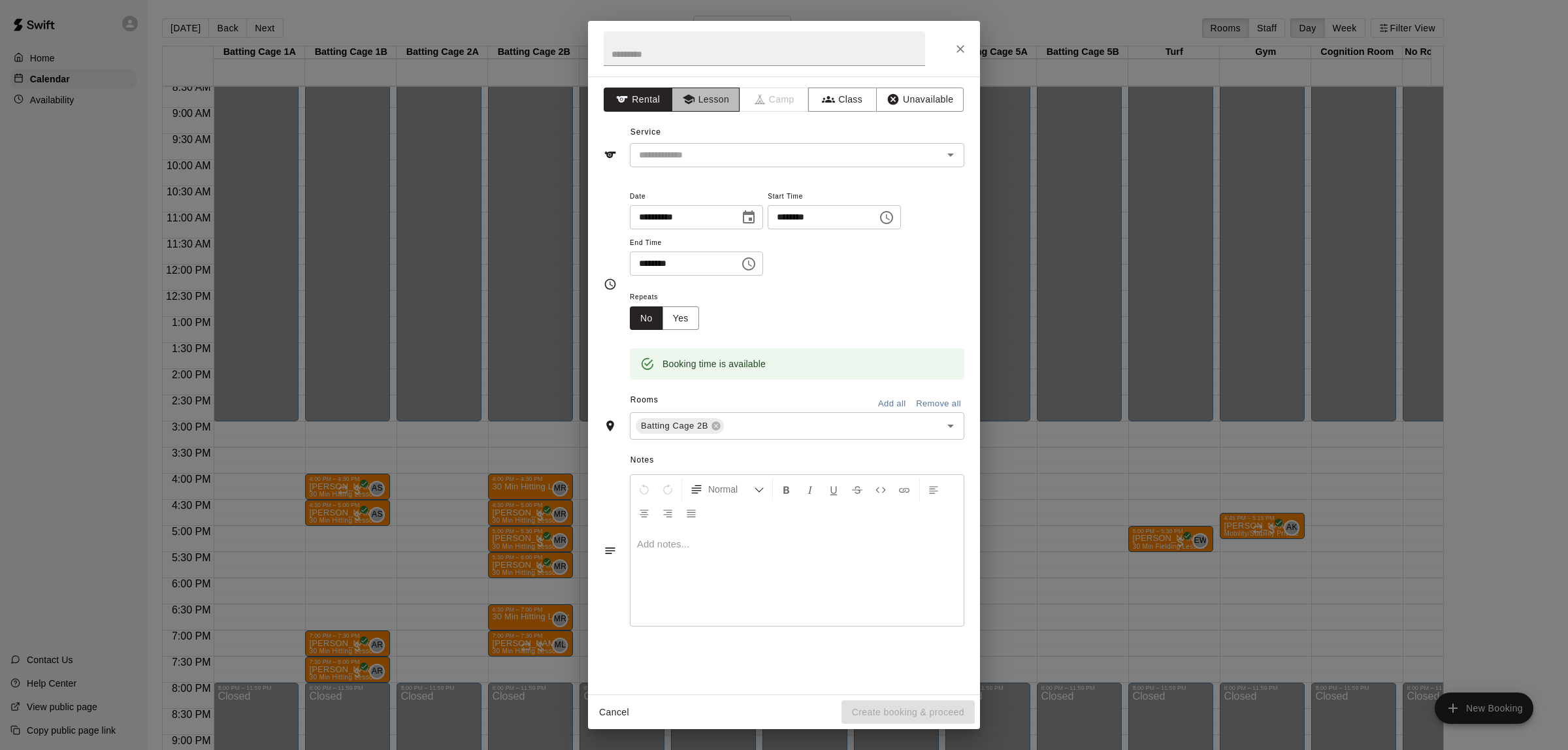
click at [709, 102] on button "Lesson" at bounding box center [706, 99] width 68 height 24
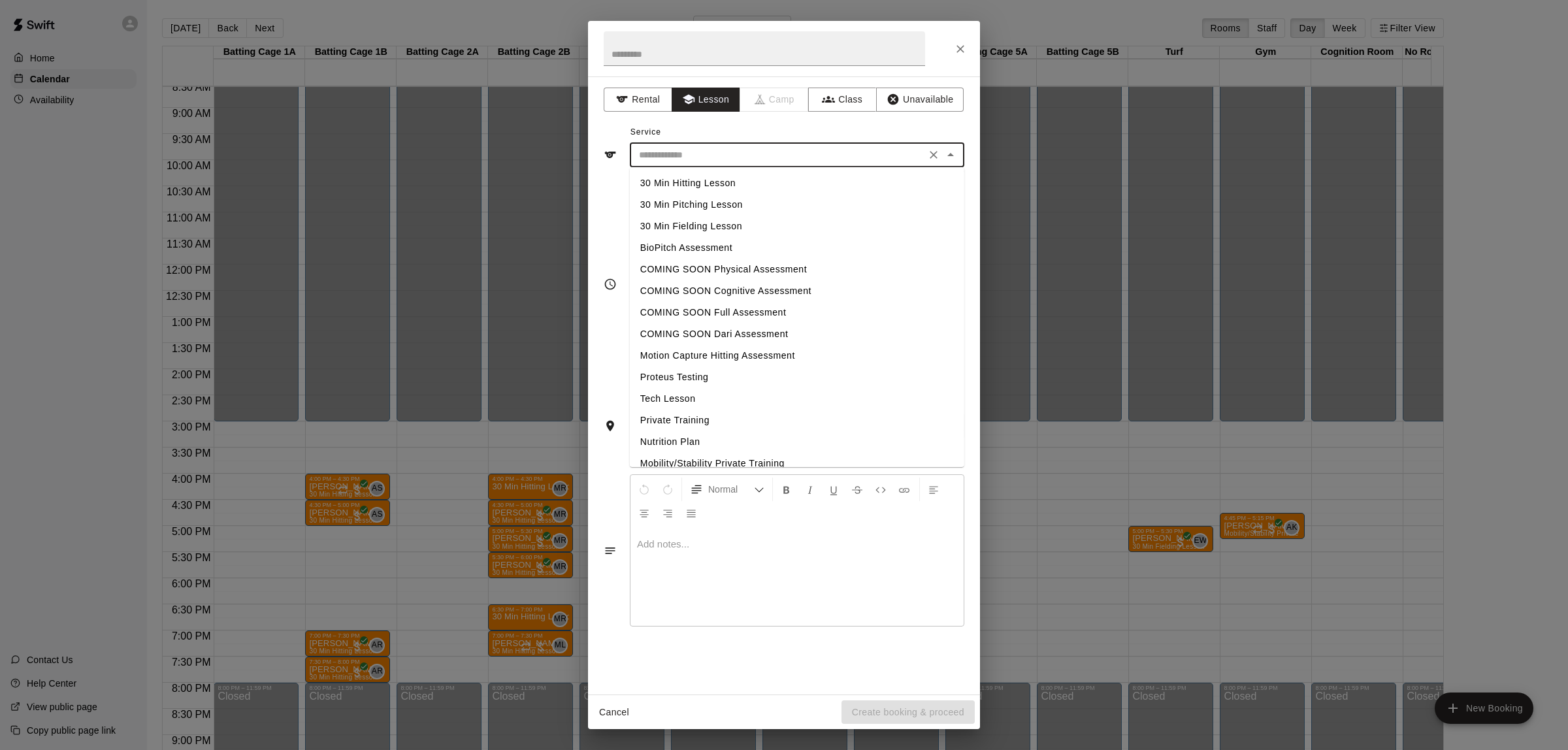
click at [710, 155] on input "text" at bounding box center [778, 155] width 288 height 16
click at [701, 181] on li "30 Min Hitting Lesson" at bounding box center [797, 183] width 335 height 22
type input "**********"
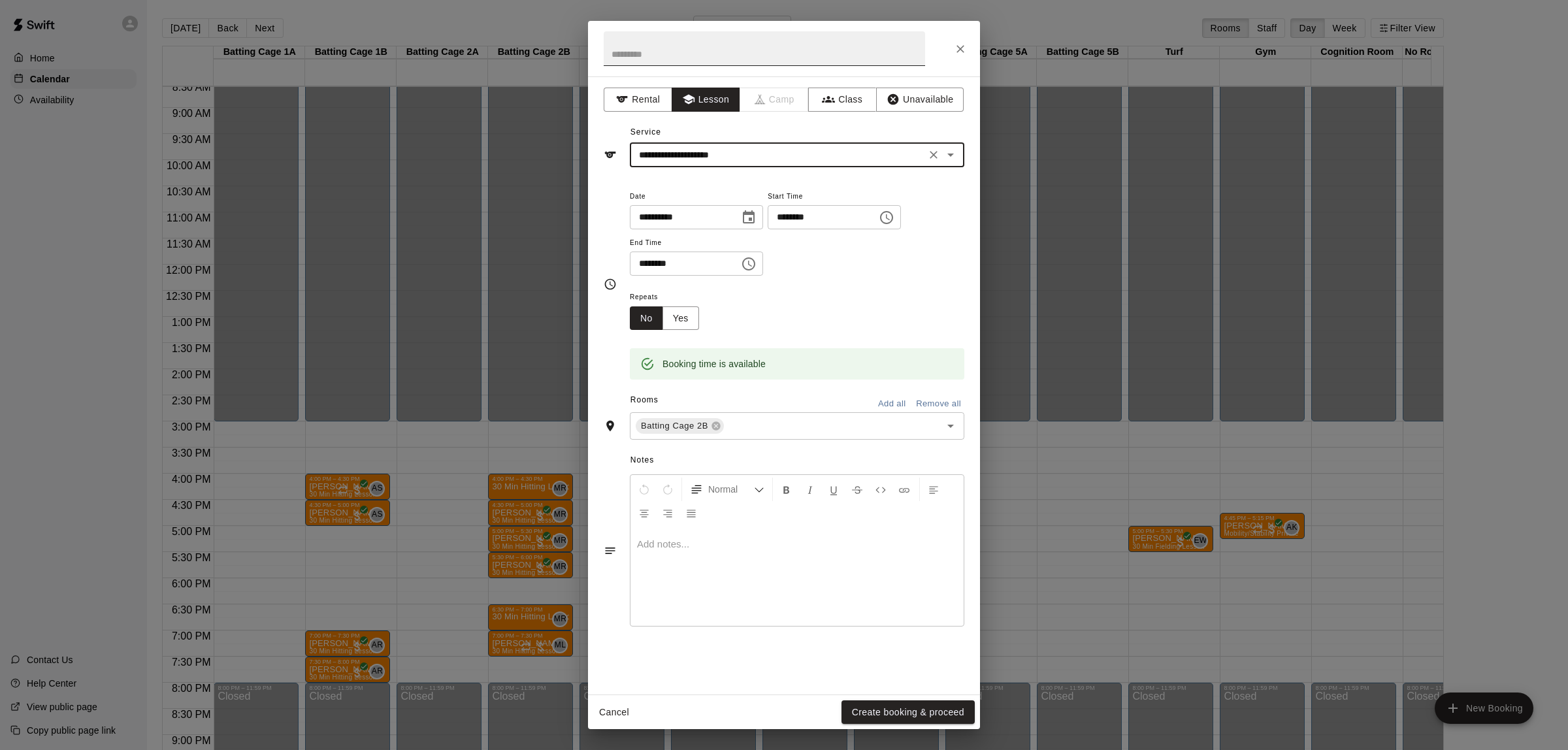
click at [691, 52] on input "text" at bounding box center [765, 49] width 322 height 35
type input "**********"
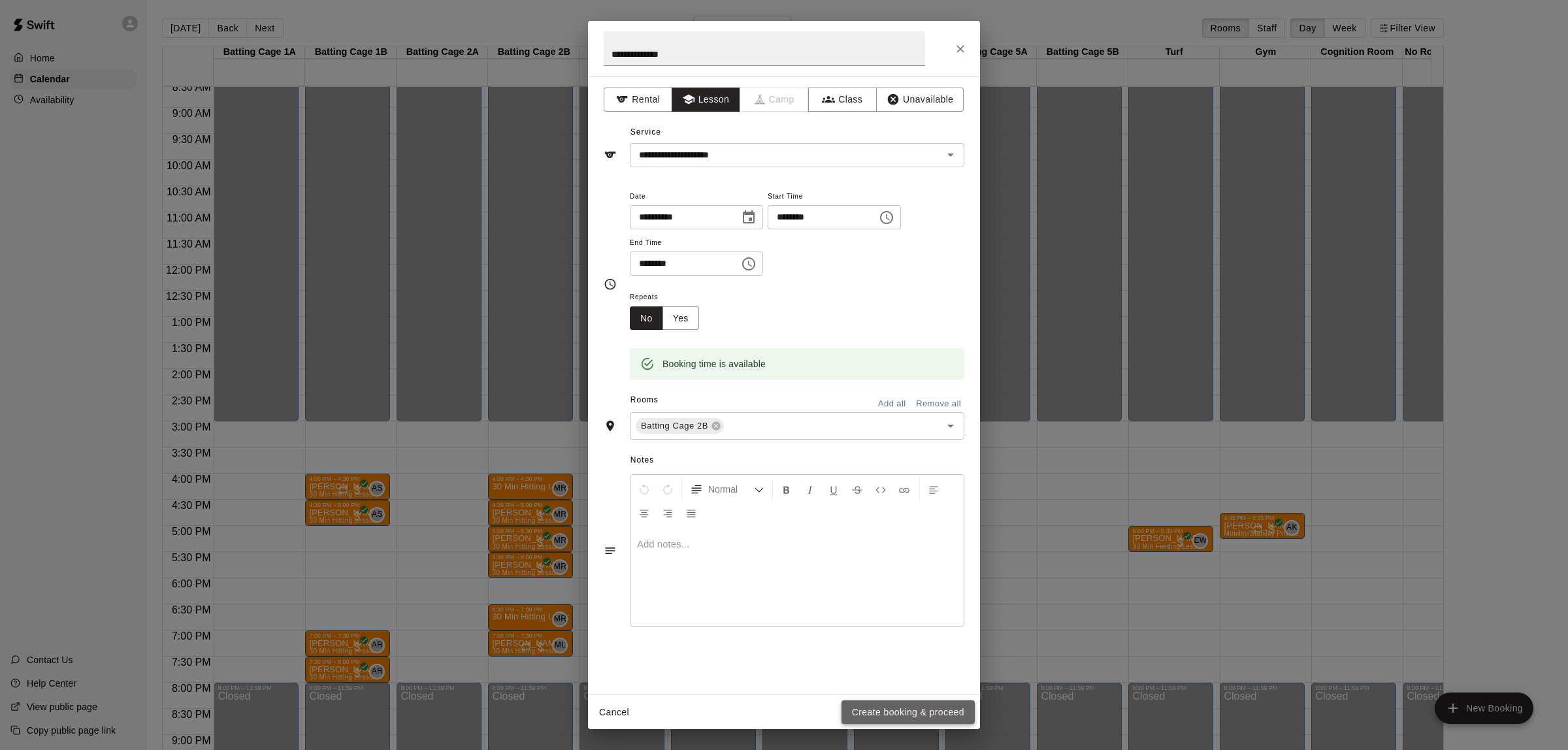
click at [915, 711] on button "Create booking & proceed" at bounding box center [907, 711] width 133 height 24
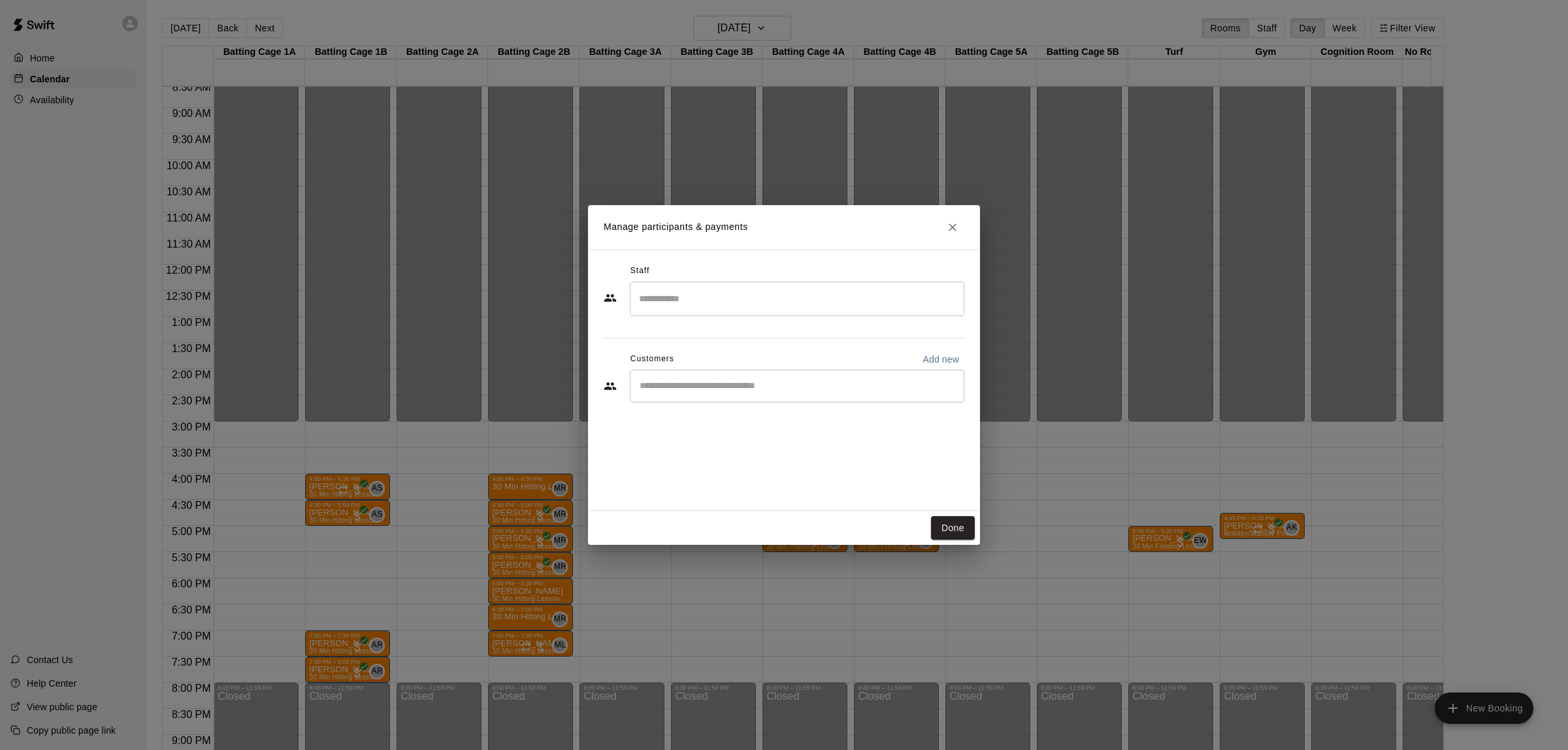
click at [691, 295] on input "Search staff" at bounding box center [797, 298] width 322 height 23
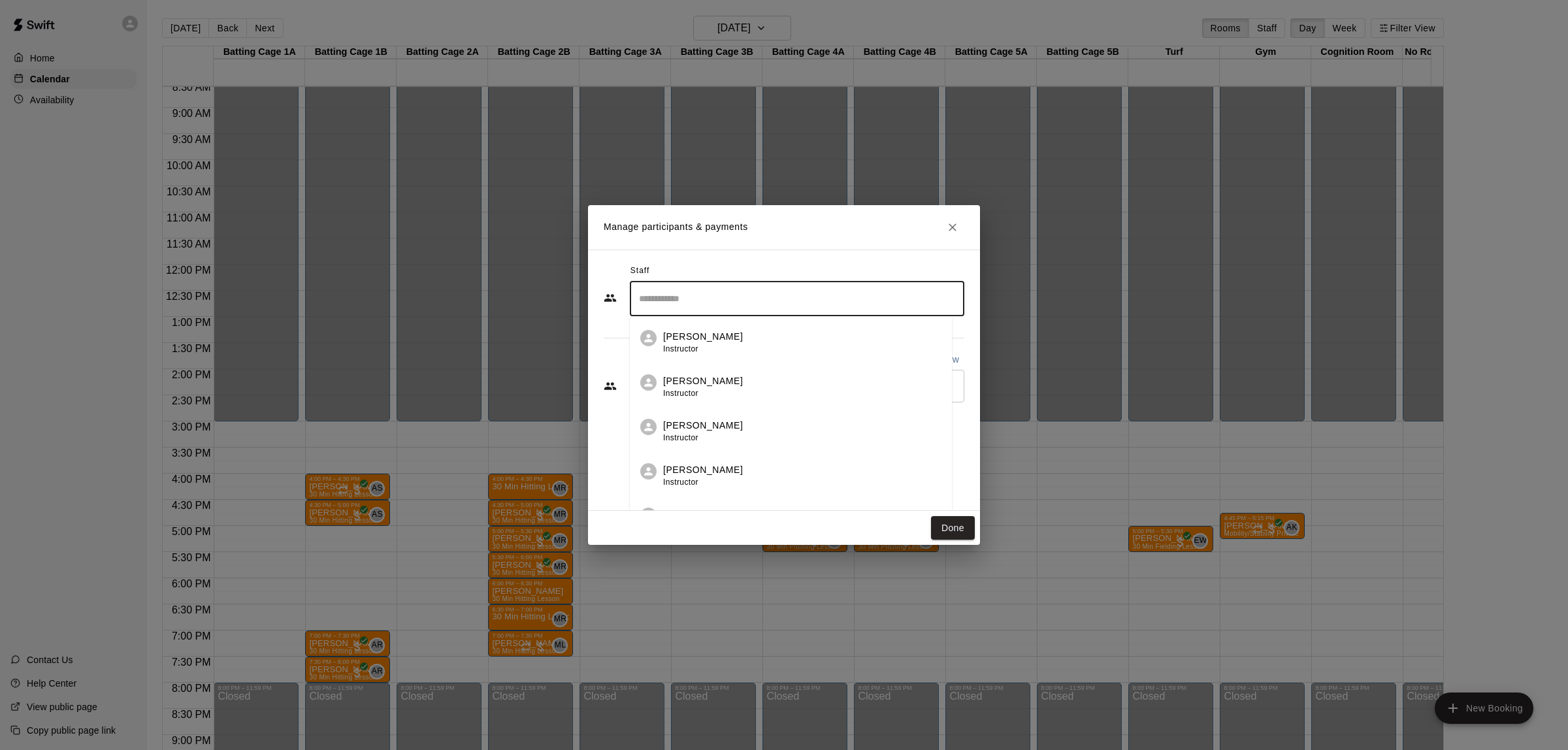
click at [693, 428] on p "Mark Romer" at bounding box center [703, 425] width 80 height 14
click at [710, 386] on input "Start typing to search customers..." at bounding box center [797, 386] width 322 height 13
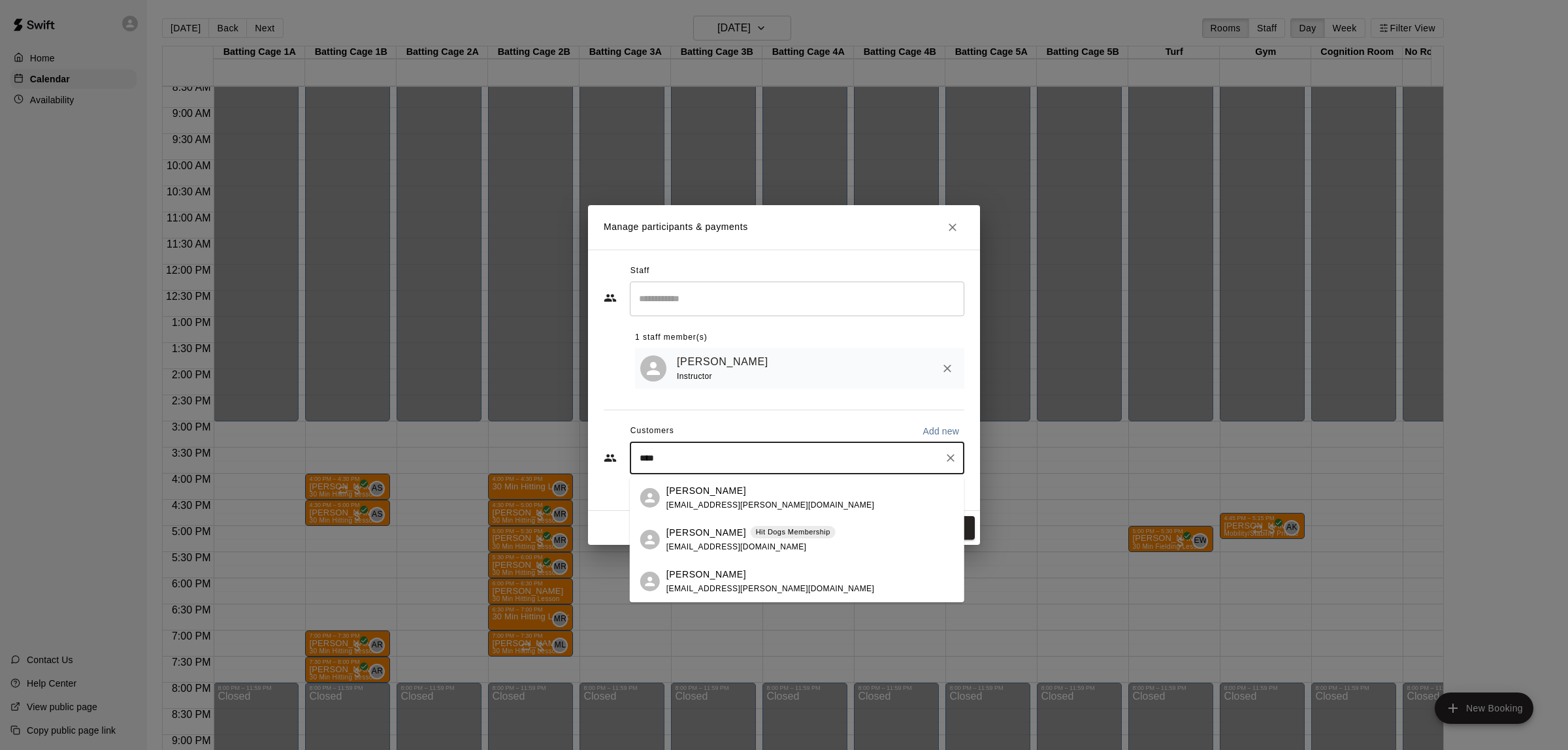
type input "****"
click at [990, 418] on div "Manage participants & payments Staff ​ 1 staff member(s) Mark Romer Instructor …" at bounding box center [784, 375] width 1568 height 750
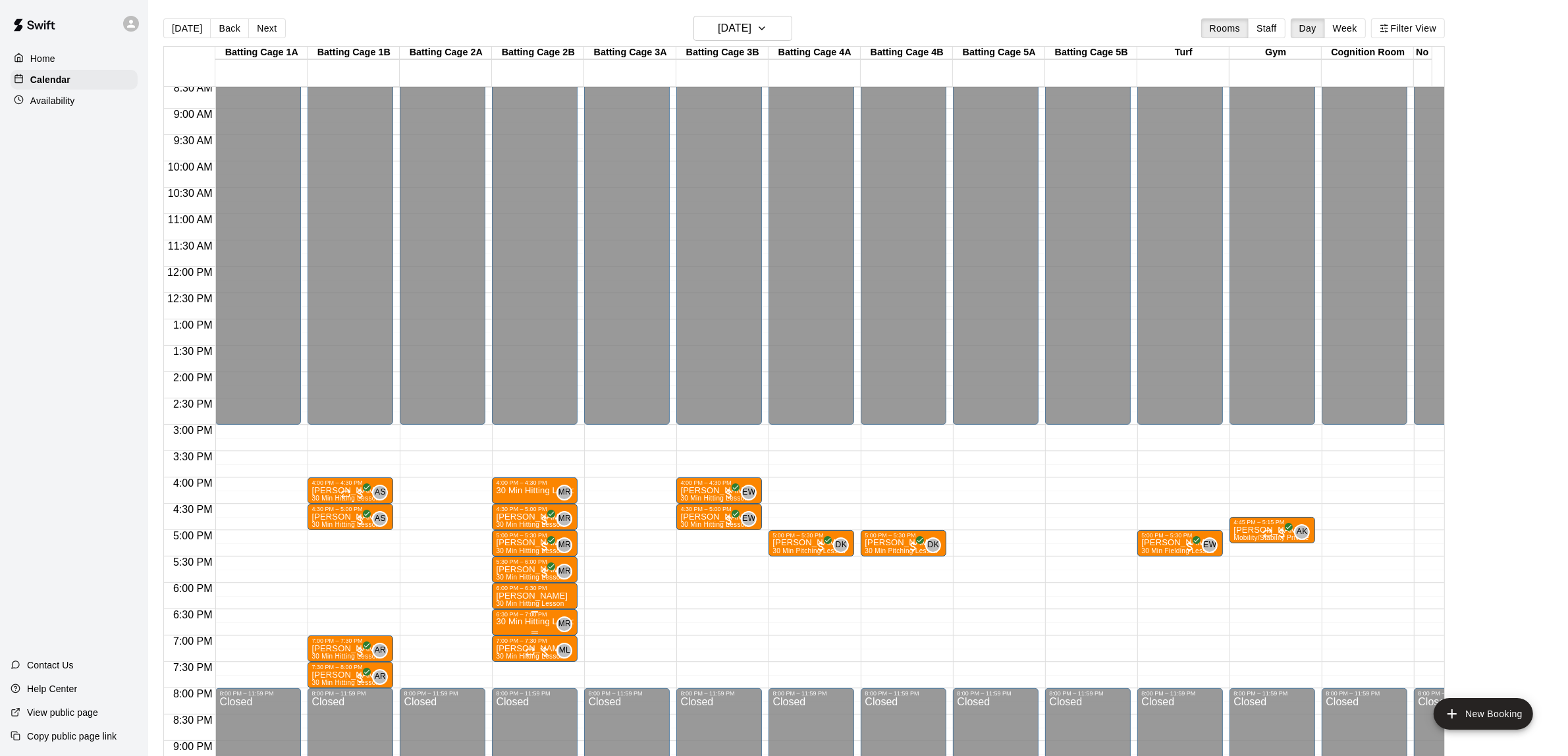
click at [528, 621] on p "30 Min Hitting Lesson" at bounding box center [535, 621] width 78 height 0
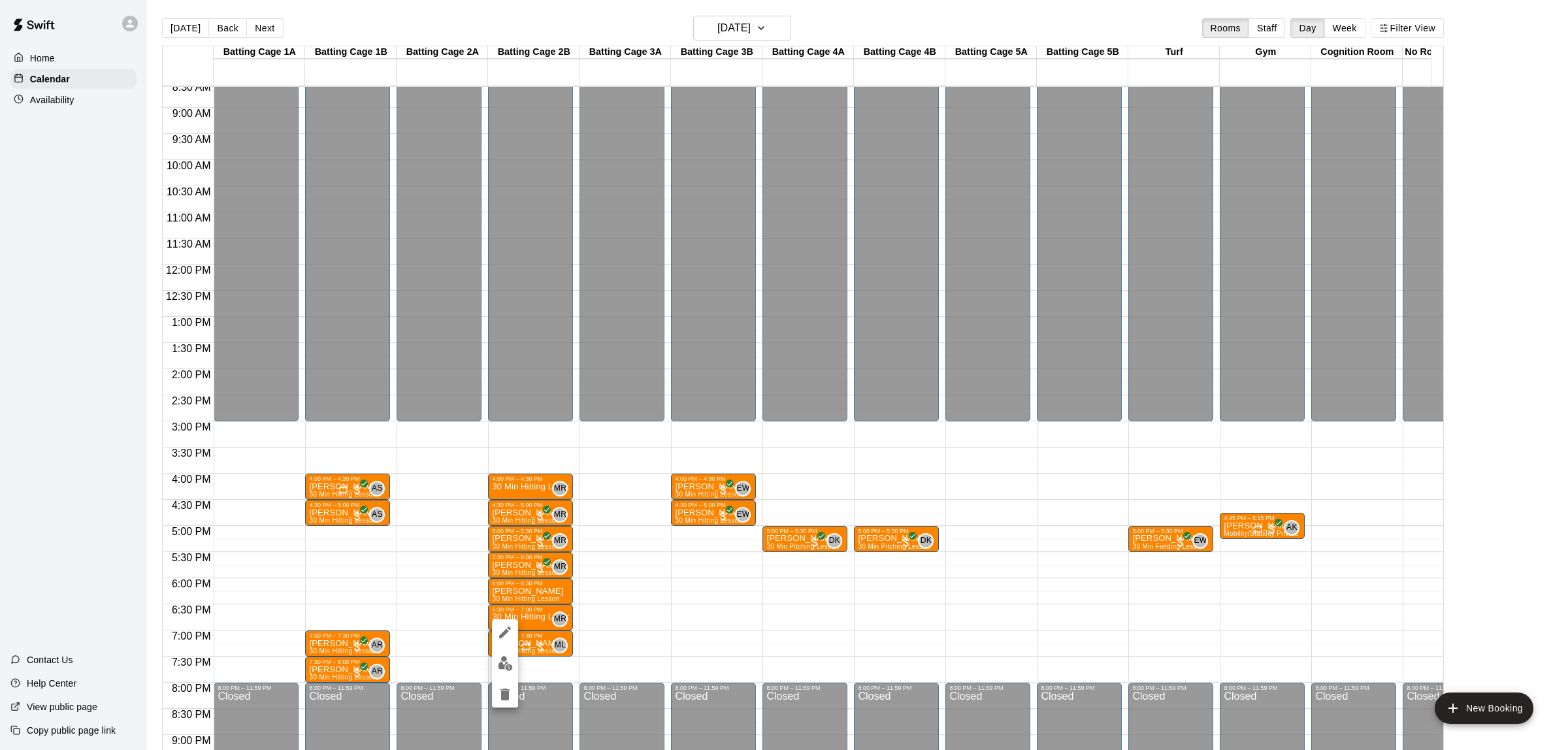
click at [527, 594] on div at bounding box center [784, 375] width 1568 height 750
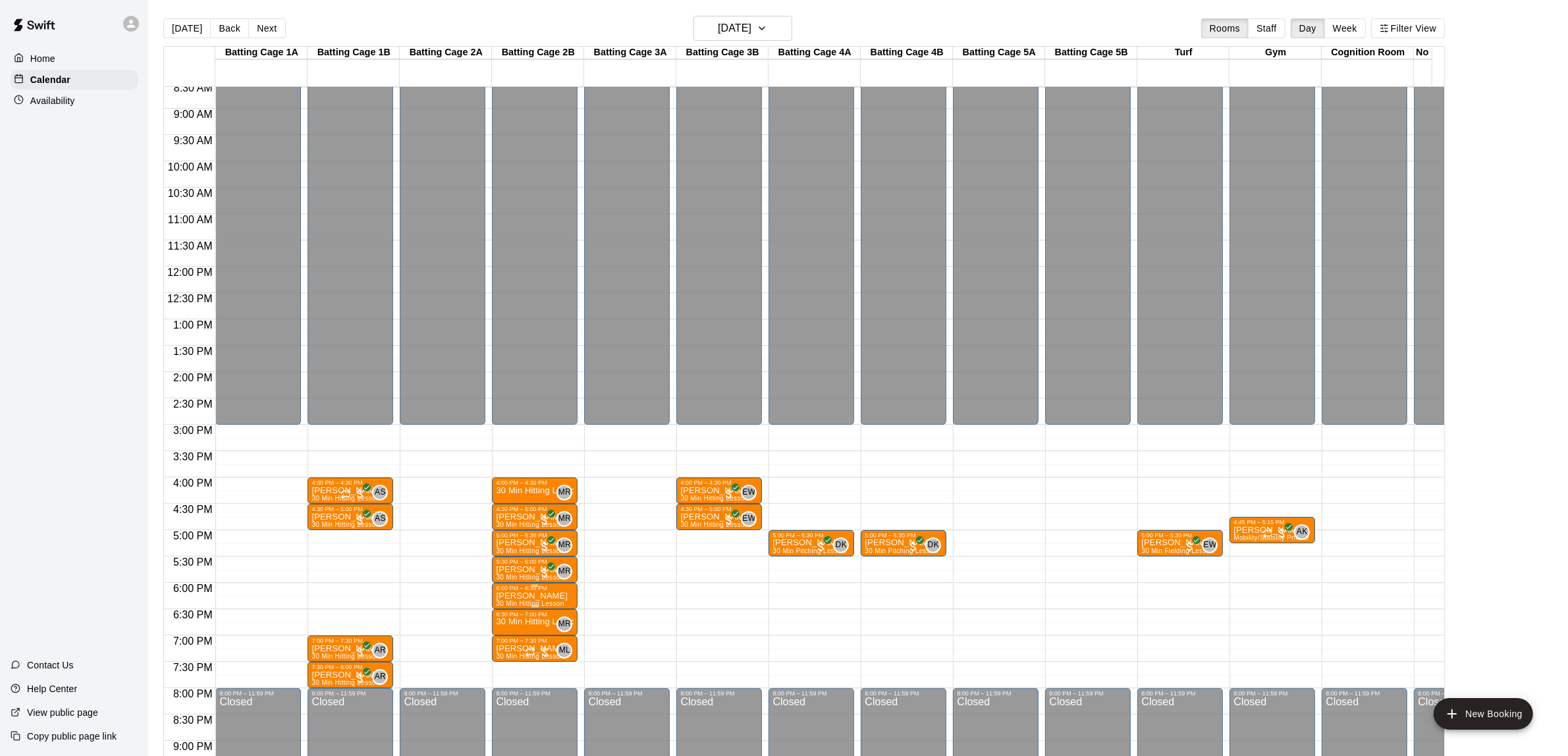
click at [531, 595] on p "Nico-Nate Pack" at bounding box center [532, 595] width 72 height 0
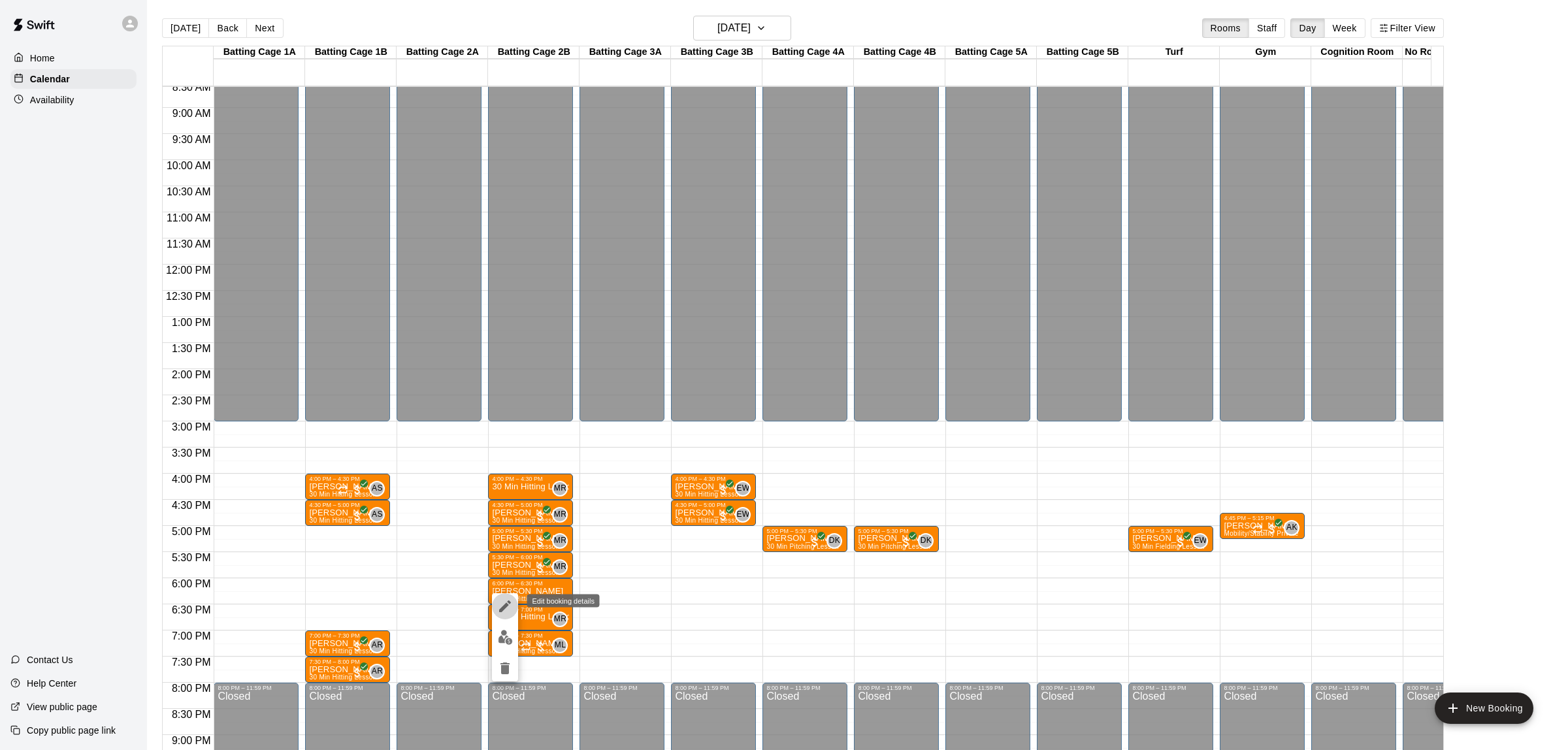
click at [507, 603] on icon "edit" at bounding box center [505, 606] width 12 height 12
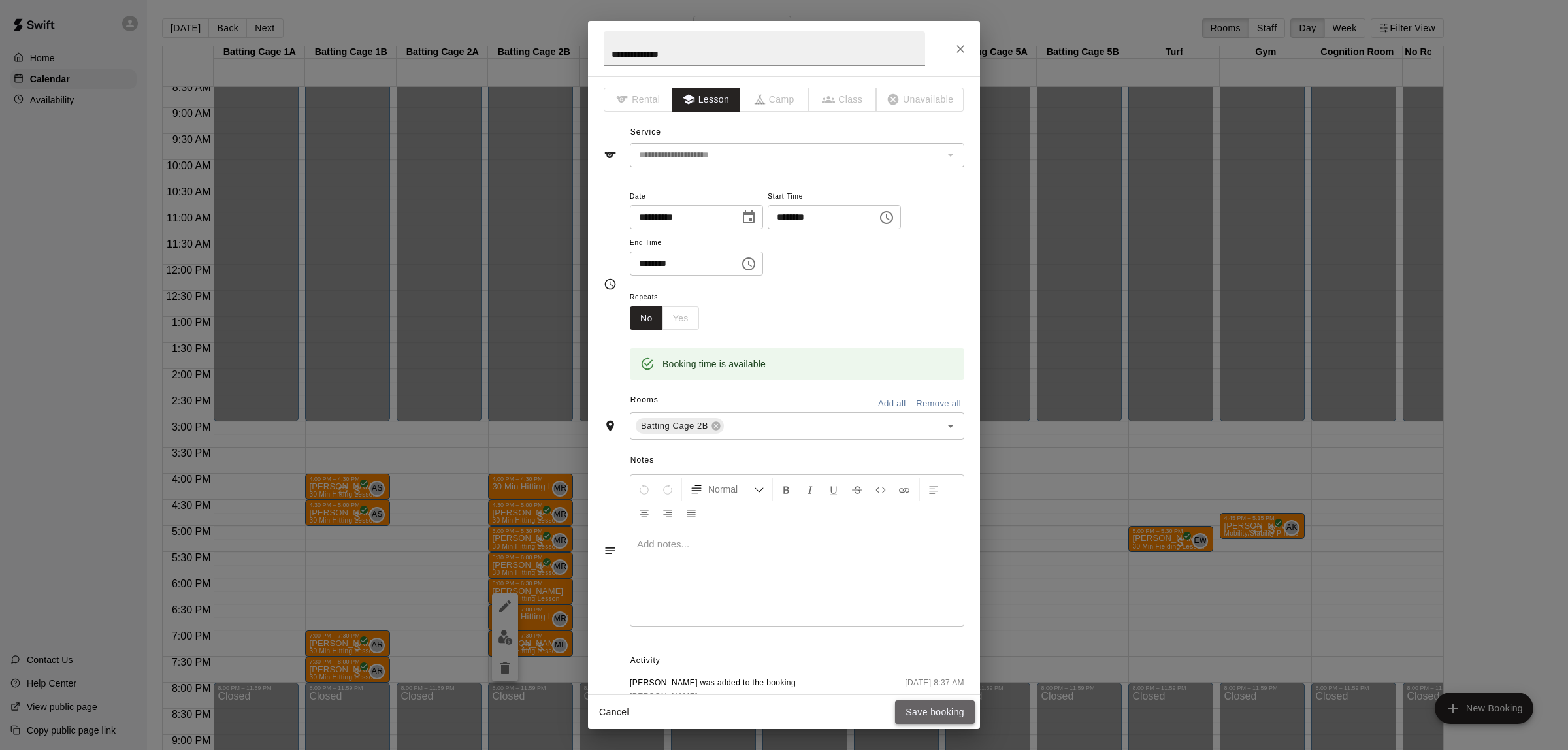
click at [932, 713] on button "Save booking" at bounding box center [935, 711] width 80 height 24
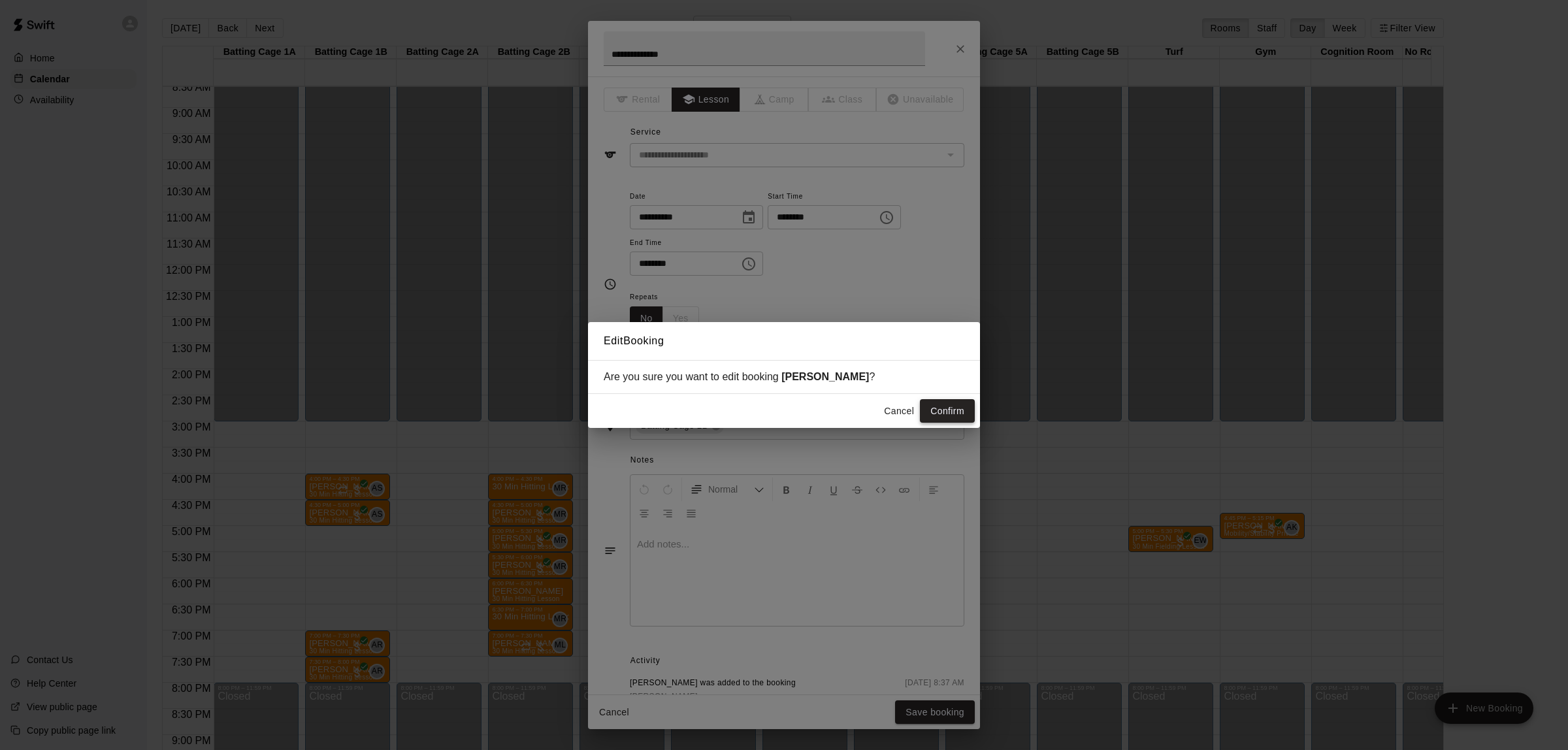
click at [936, 410] on button "Confirm" at bounding box center [947, 411] width 55 height 24
